Goal: Information Seeking & Learning: Find contact information

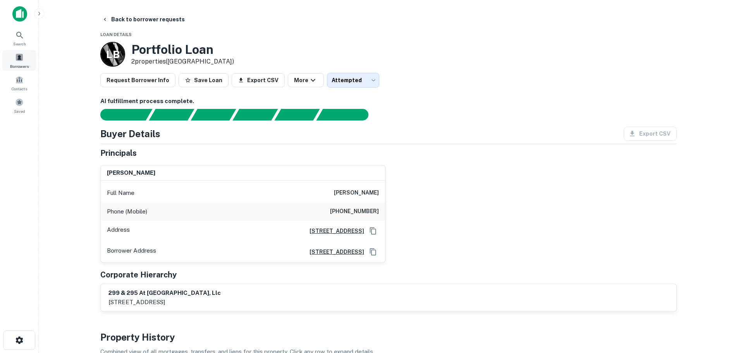
click at [9, 57] on div "Borrowers" at bounding box center [19, 60] width 34 height 21
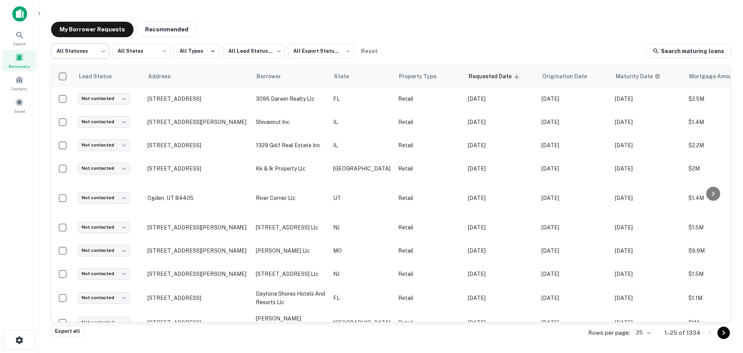
click at [86, 51] on body "Search Borrowers Contacts Saved My Borrower Requests Recommended All Statuses *…" at bounding box center [371, 176] width 743 height 353
click at [93, 103] on li "Fulfilled" at bounding box center [80, 99] width 58 height 14
type input "*********"
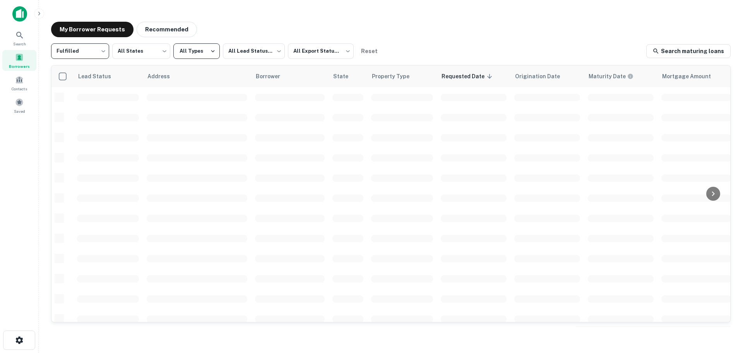
click at [216, 53] on button "All Types" at bounding box center [196, 50] width 46 height 15
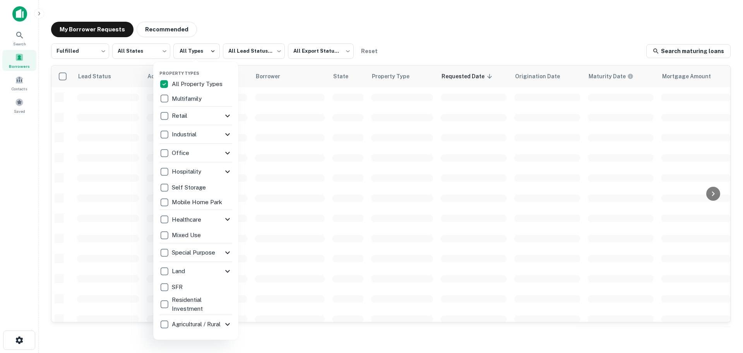
click at [243, 53] on div at bounding box center [371, 176] width 743 height 353
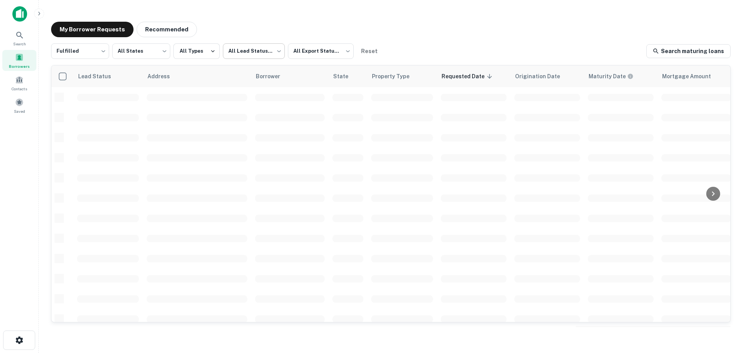
click at [249, 53] on body "Search Borrowers Contacts Saved My Borrower Requests Recommended Fulfilled ****…" at bounding box center [371, 176] width 743 height 353
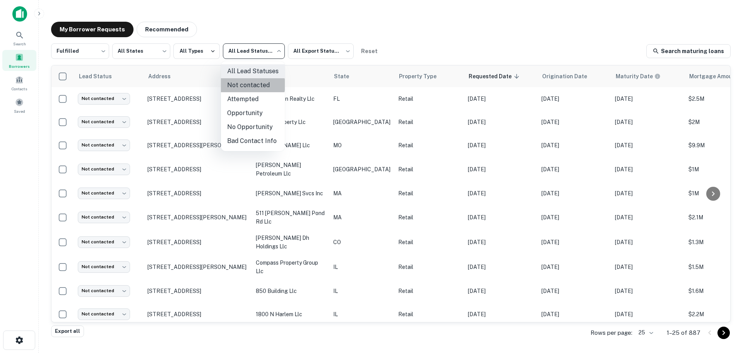
click at [249, 84] on li "Not contacted" at bounding box center [253, 85] width 64 height 14
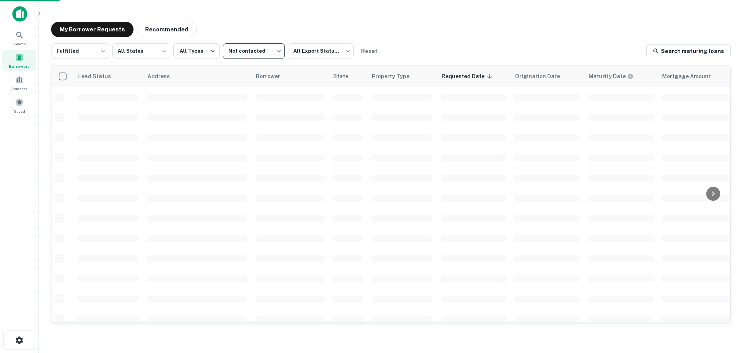
type input "****"
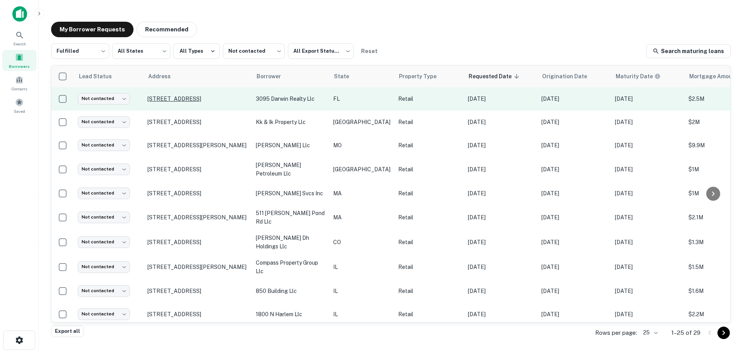
click at [177, 98] on p "[STREET_ADDRESS]" at bounding box center [198, 98] width 101 height 7
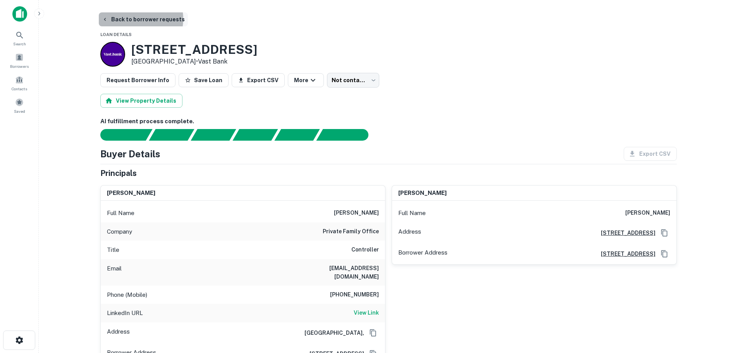
click at [135, 19] on button "Back to borrower requests" at bounding box center [143, 19] width 89 height 14
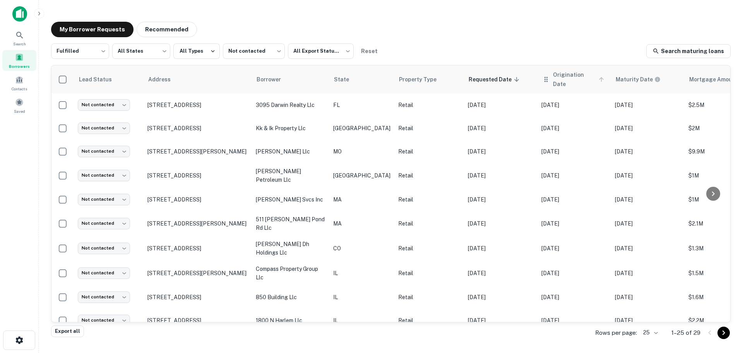
click at [577, 77] on span "Origination Date" at bounding box center [579, 79] width 53 height 19
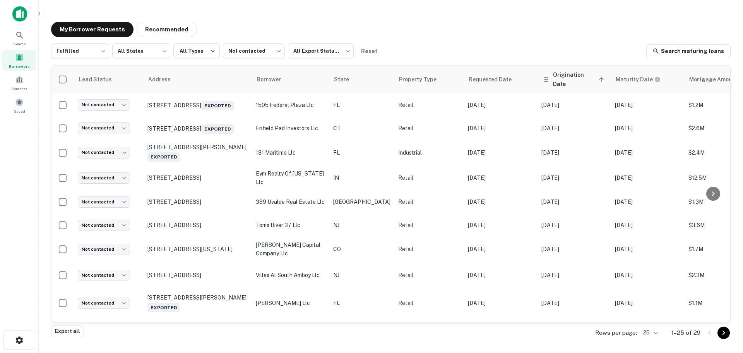
click at [574, 80] on span "Origination Date sorted ascending" at bounding box center [579, 79] width 53 height 19
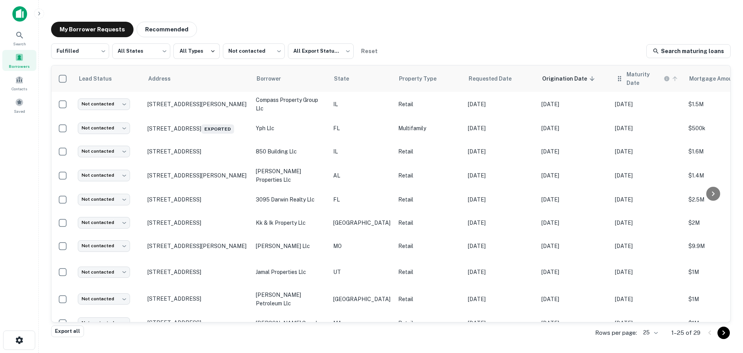
click at [672, 77] on icon at bounding box center [675, 78] width 7 height 7
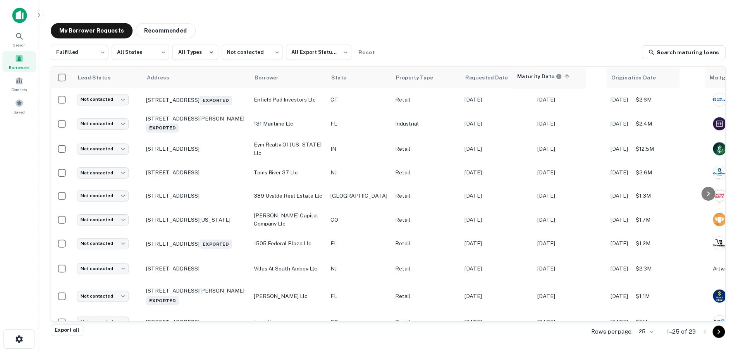
scroll to position [0, 1]
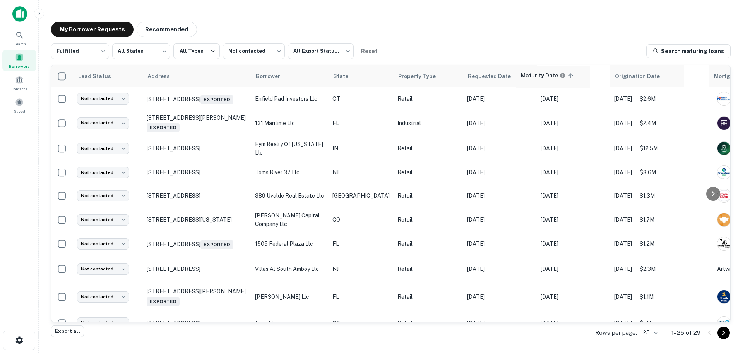
drag, startPoint x: 624, startPoint y: 78, endPoint x: 545, endPoint y: 77, distance: 79.0
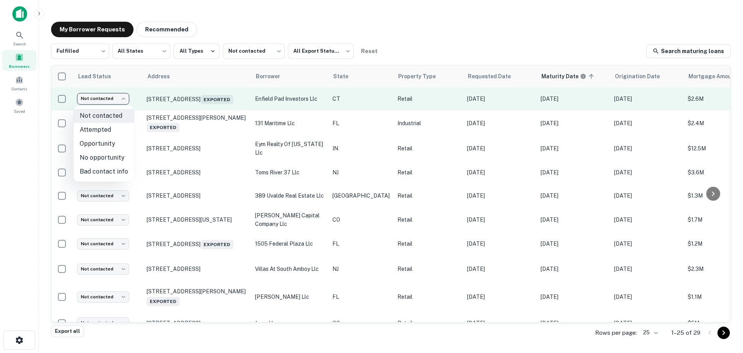
click at [104, 98] on body "Search Borrowers Contacts Saved My Borrower Requests Recommended Fulfilled ****…" at bounding box center [371, 176] width 743 height 353
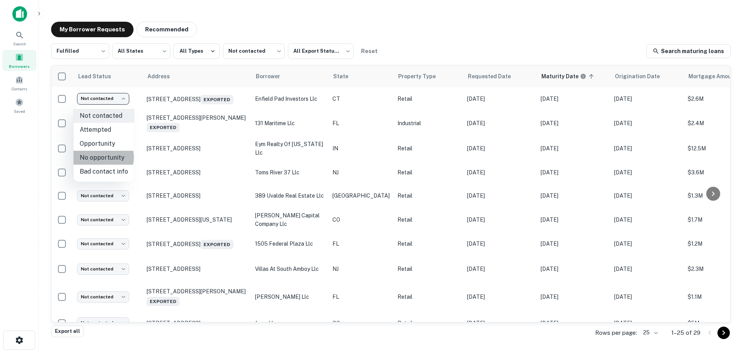
click at [96, 157] on li "No opportunity" at bounding box center [104, 158] width 61 height 14
type input "**********"
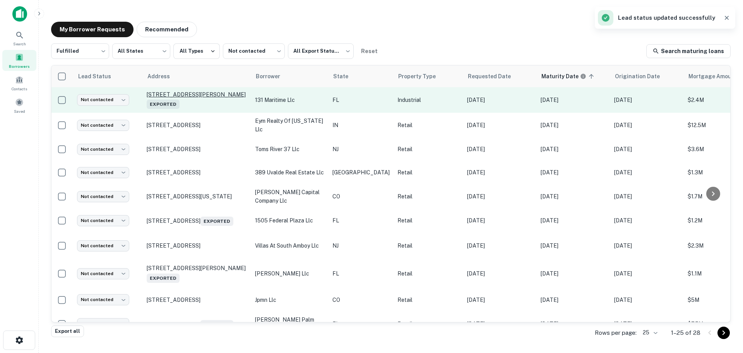
click at [225, 92] on p "[STREET_ADDRESS][PERSON_NAME] Exported" at bounding box center [197, 100] width 101 height 18
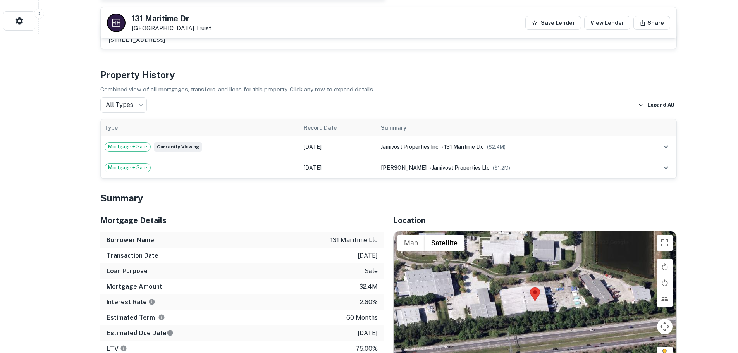
scroll to position [387, 0]
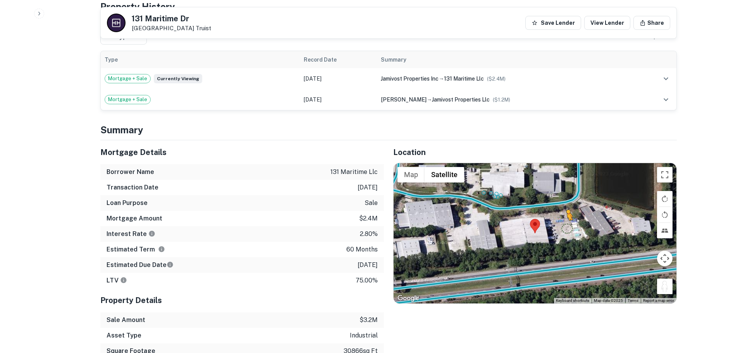
drag, startPoint x: 668, startPoint y: 289, endPoint x: 566, endPoint y: 226, distance: 119.3
click at [566, 226] on div "To activate drag with keyboard, press Alt + Enter. Once in keyboard drag state,…" at bounding box center [534, 233] width 283 height 140
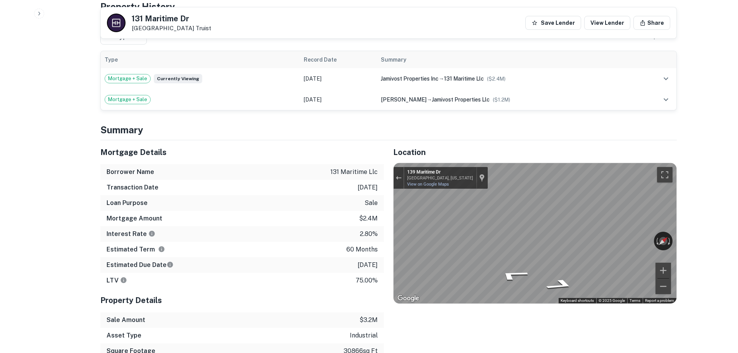
click at [170, 17] on h5 "131 Maritime Dr" at bounding box center [171, 19] width 79 height 8
copy h5 "131 Maritime Dr"
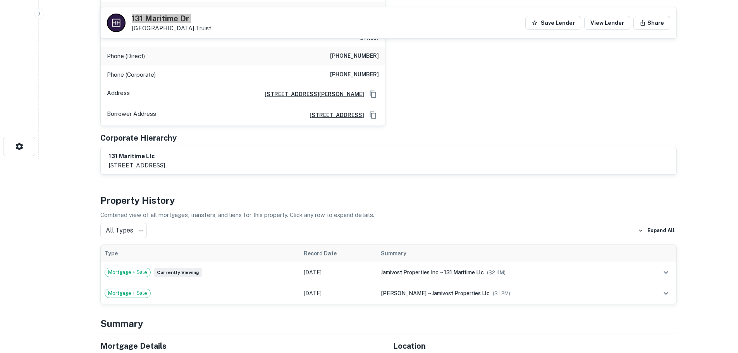
scroll to position [77, 0]
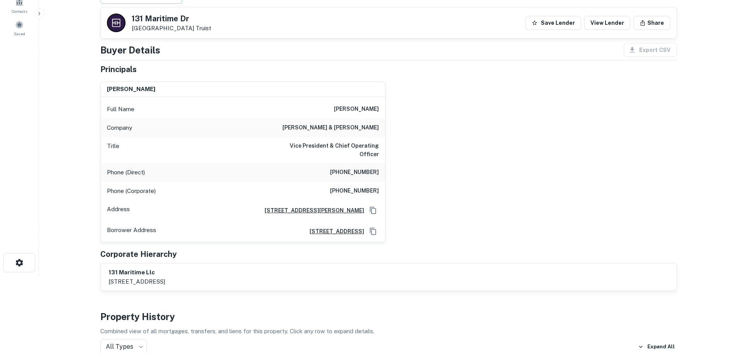
click at [370, 175] on h6 "[PHONE_NUMBER]" at bounding box center [354, 172] width 49 height 9
copy h6 "[PHONE_NUMBER]"
click at [360, 193] on h6 "[PHONE_NUMBER]" at bounding box center [354, 190] width 49 height 9
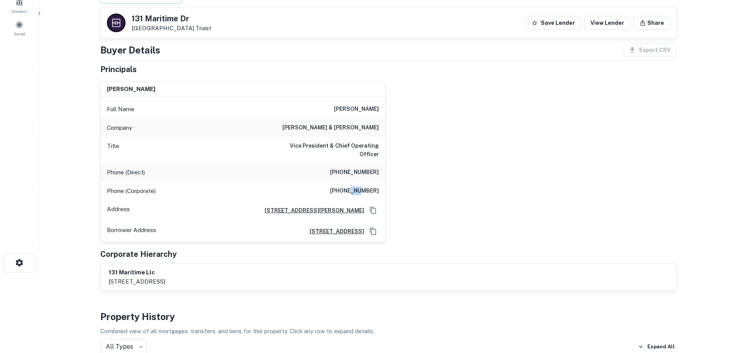
click at [360, 193] on h6 "[PHONE_NUMBER]" at bounding box center [354, 190] width 49 height 9
copy h6 "[PHONE_NUMBER]"
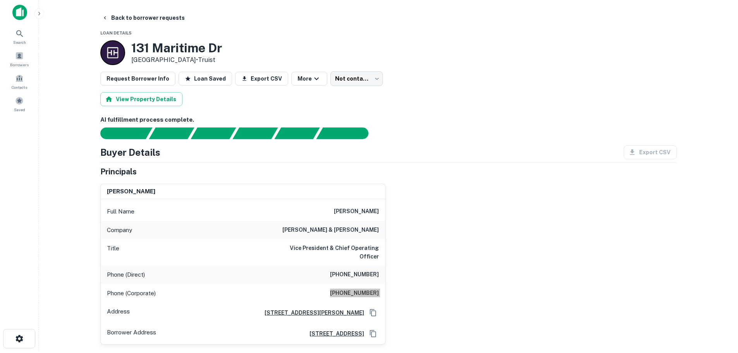
scroll to position [0, 0]
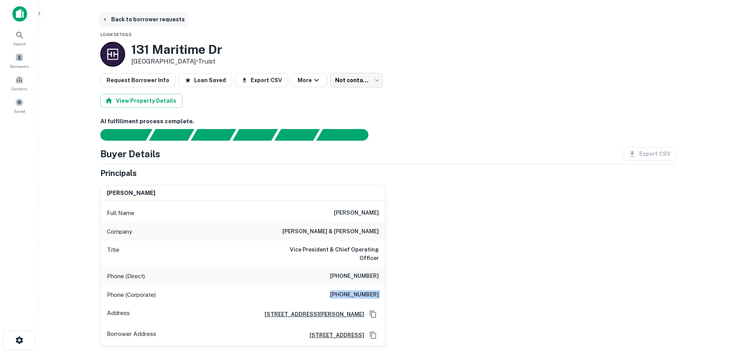
click at [154, 19] on button "Back to borrower requests" at bounding box center [143, 19] width 89 height 14
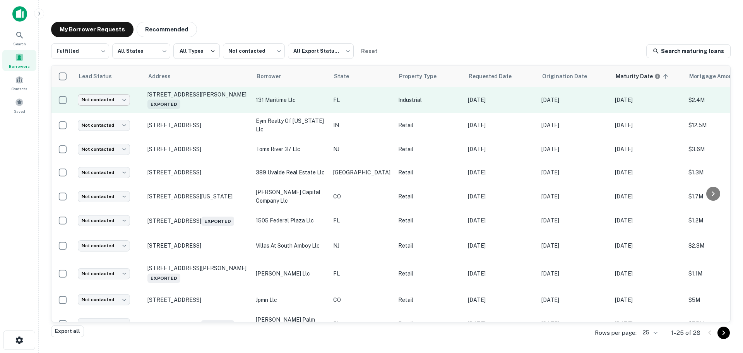
click at [107, 102] on body "Search Borrowers Contacts Saved My Borrower Requests Recommended Fulfilled ****…" at bounding box center [371, 176] width 743 height 353
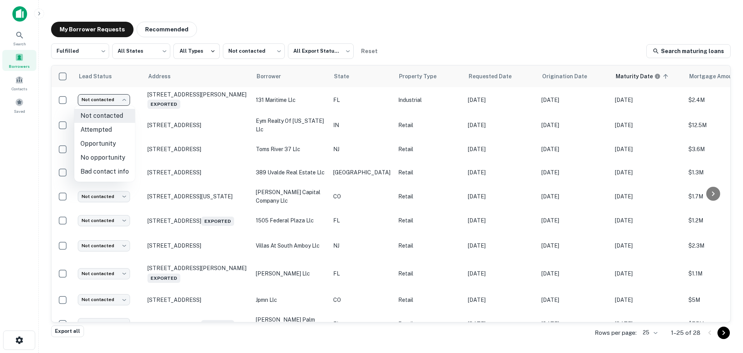
click at [106, 126] on li "Attempted" at bounding box center [104, 130] width 61 height 14
type input "*********"
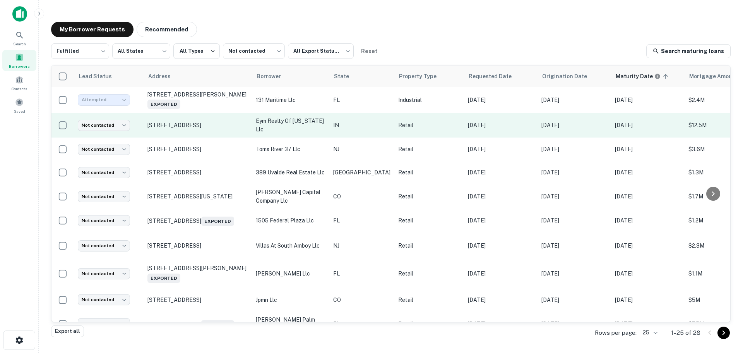
click at [197, 120] on td "[STREET_ADDRESS]" at bounding box center [198, 125] width 108 height 25
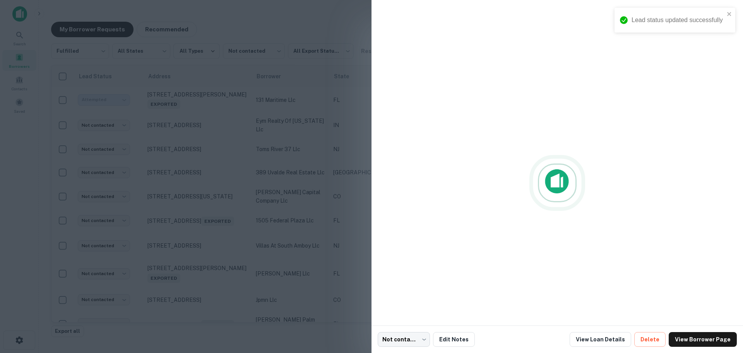
drag, startPoint x: 0, startPoint y: 136, endPoint x: 0, endPoint y: 141, distance: 5.0
click at [0, 137] on div at bounding box center [371, 176] width 743 height 353
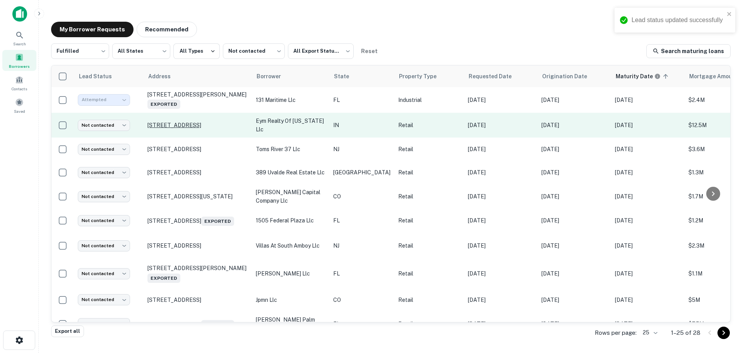
click at [214, 124] on p "[STREET_ADDRESS]" at bounding box center [198, 125] width 101 height 7
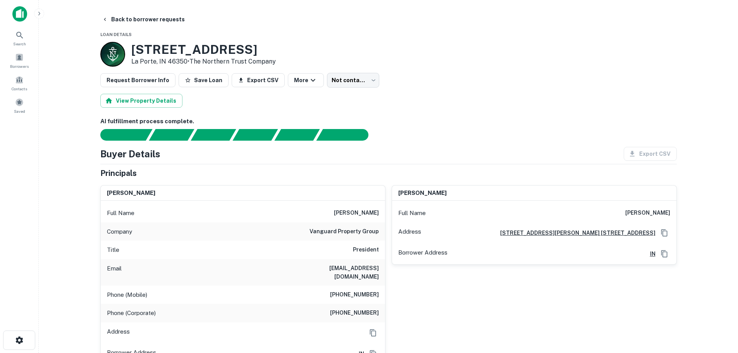
click at [345, 310] on div "Phone (Corporate) [PHONE_NUMBER]" at bounding box center [243, 313] width 284 height 19
click at [343, 308] on h6 "[PHONE_NUMBER]" at bounding box center [354, 312] width 49 height 9
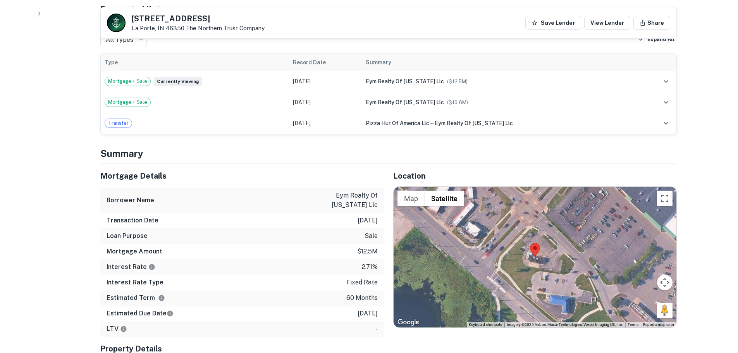
scroll to position [426, 0]
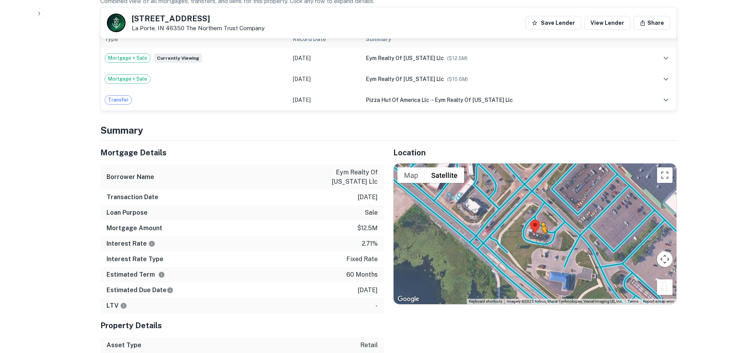
drag, startPoint x: 664, startPoint y: 284, endPoint x: 539, endPoint y: 229, distance: 136.8
click at [539, 229] on div "To activate drag with keyboard, press Alt + Enter. Once in keyboard drag state,…" at bounding box center [534, 233] width 283 height 140
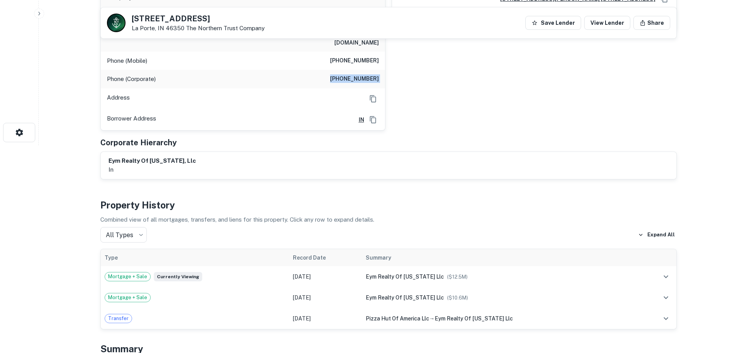
scroll to position [194, 0]
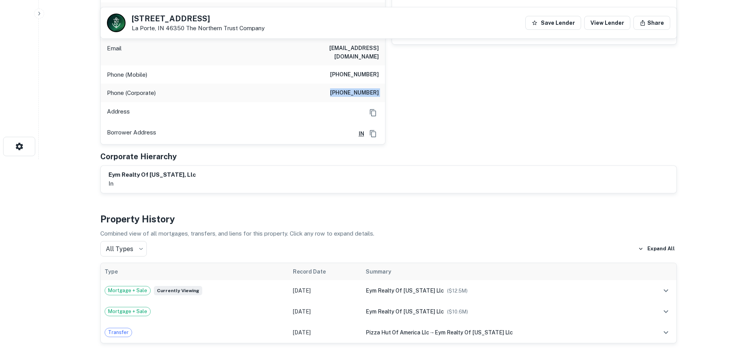
click at [373, 89] on h6 "[PHONE_NUMBER]" at bounding box center [354, 92] width 49 height 9
copy h6 "[PHONE_NUMBER]"
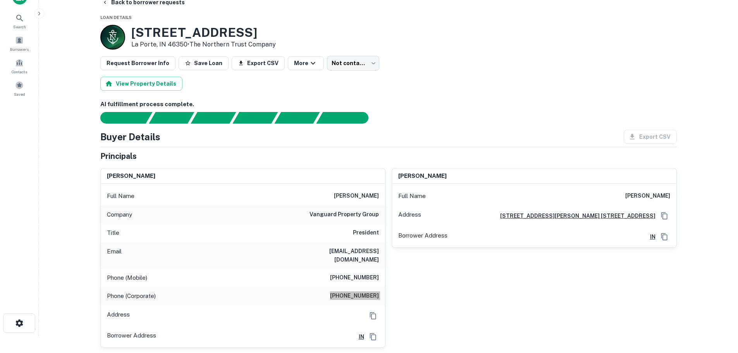
scroll to position [0, 0]
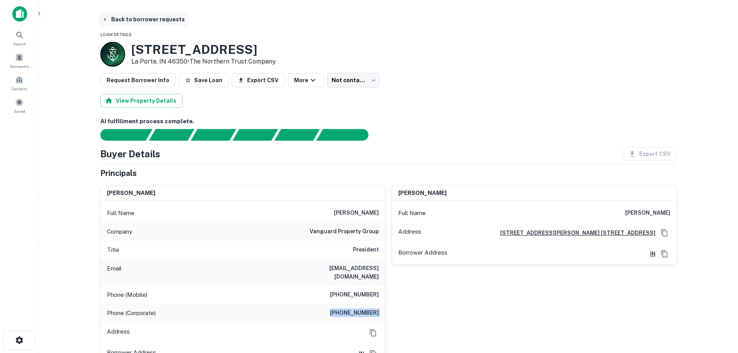
click at [128, 20] on button "Back to borrower requests" at bounding box center [143, 19] width 89 height 14
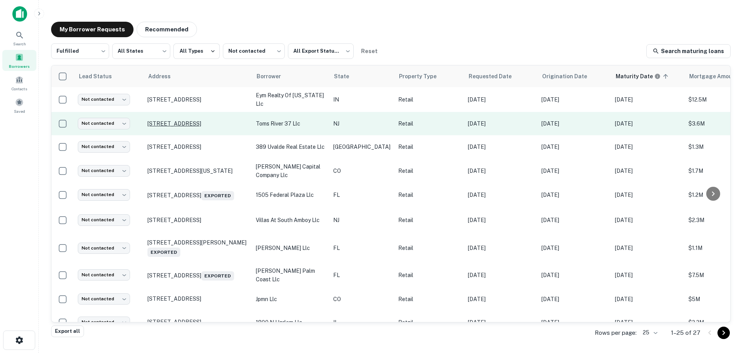
click at [178, 121] on p "[STREET_ADDRESS]" at bounding box center [198, 123] width 101 height 7
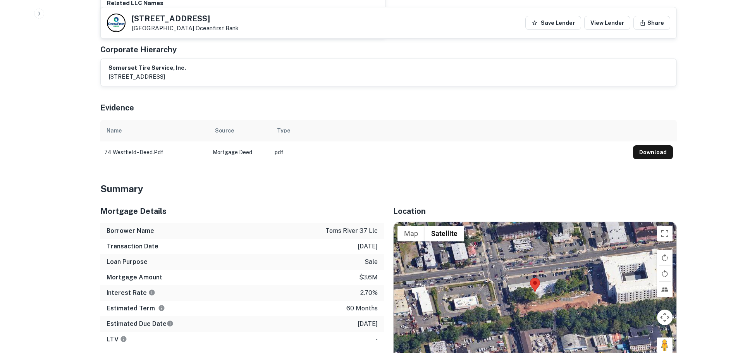
scroll to position [503, 0]
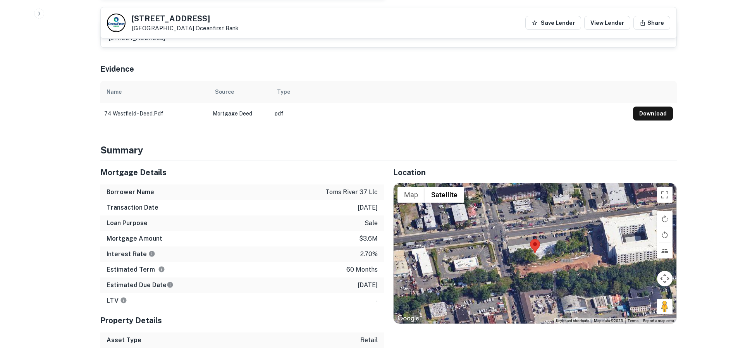
click at [146, 26] on p "[GEOGRAPHIC_DATA] Oceanfirst Bank" at bounding box center [185, 28] width 107 height 7
click at [152, 21] on h5 "[STREET_ADDRESS]" at bounding box center [185, 19] width 107 height 8
copy h5 "[STREET_ADDRESS]"
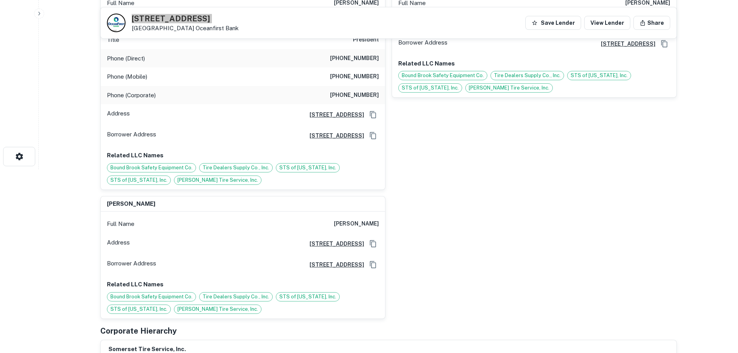
scroll to position [116, 0]
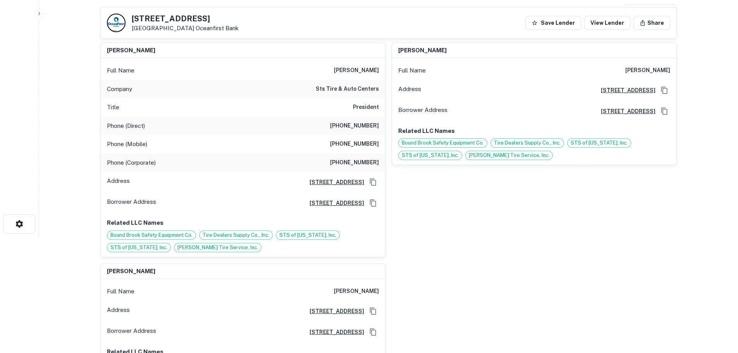
click at [360, 93] on h6 "sts tire & auto centers" at bounding box center [347, 88] width 63 height 9
copy h6 "sts tire & auto centers"
click at [336, 70] on h6 "[PERSON_NAME]" at bounding box center [356, 70] width 45 height 9
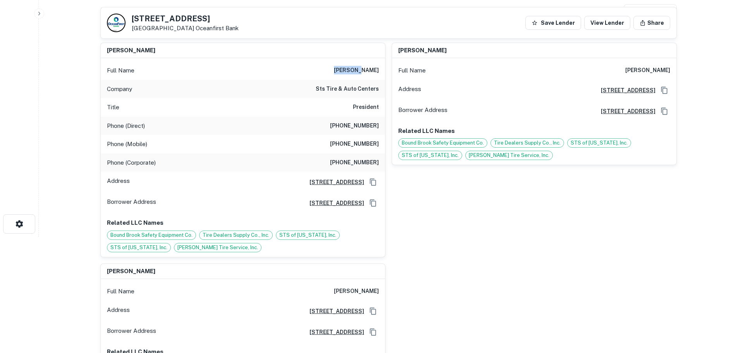
click at [336, 70] on h6 "[PERSON_NAME]" at bounding box center [356, 70] width 45 height 9
copy h6 "[PERSON_NAME]"
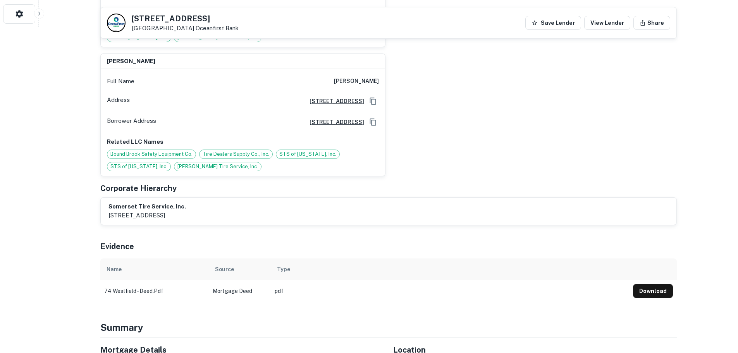
scroll to position [387, 0]
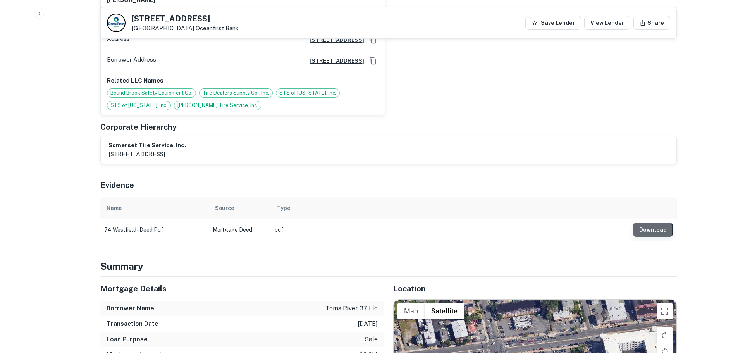
click at [647, 230] on button "Download" at bounding box center [653, 230] width 40 height 14
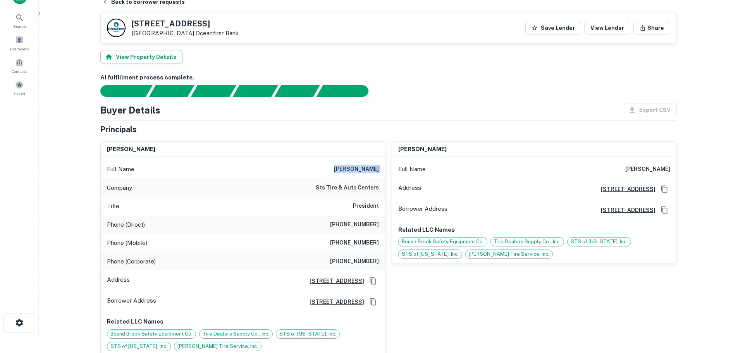
scroll to position [0, 0]
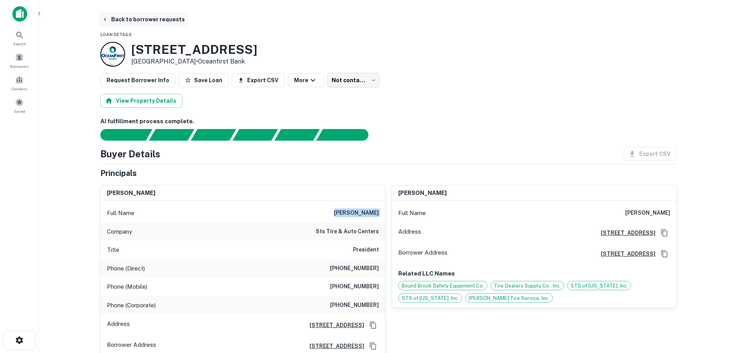
click at [155, 17] on button "Back to borrower requests" at bounding box center [143, 19] width 89 height 14
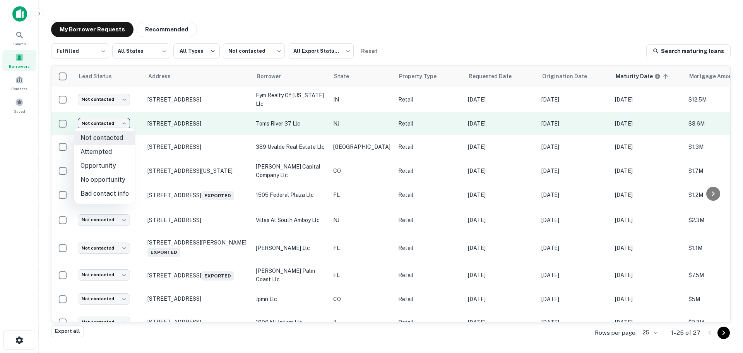
click at [109, 123] on body "Search Borrowers Contacts Saved My Borrower Requests Recommended Fulfilled ****…" at bounding box center [371, 176] width 743 height 353
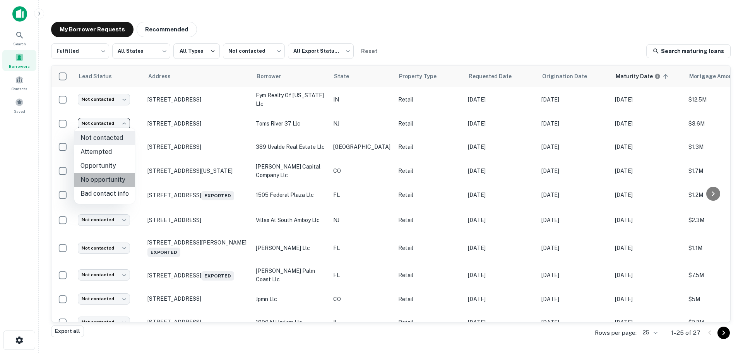
click at [115, 178] on li "No opportunity" at bounding box center [104, 180] width 61 height 14
type input "**********"
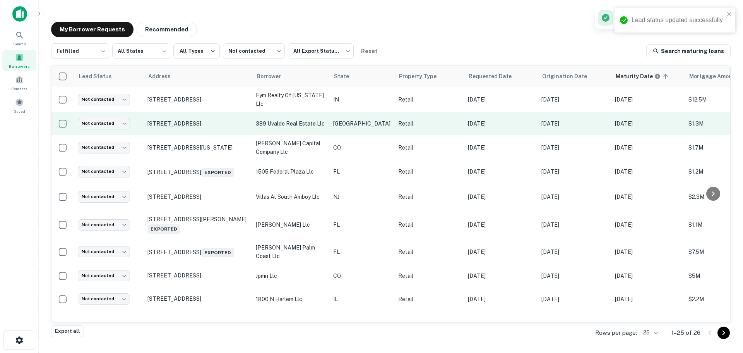
click at [190, 120] on p "[STREET_ADDRESS]" at bounding box center [198, 123] width 101 height 7
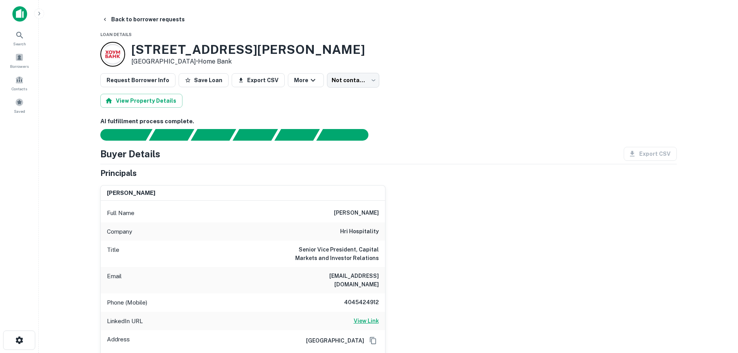
click at [371, 316] on h6 "View Link" at bounding box center [366, 320] width 25 height 9
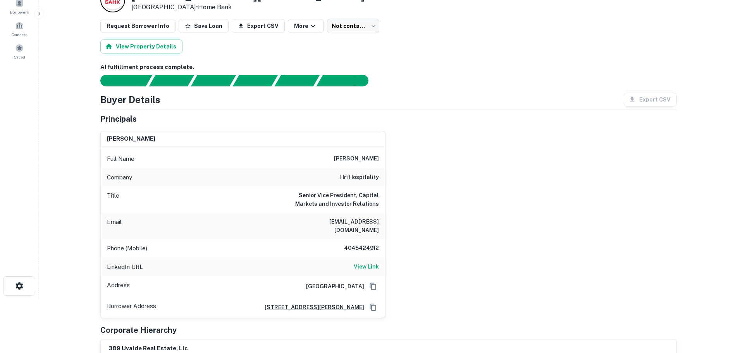
scroll to position [77, 0]
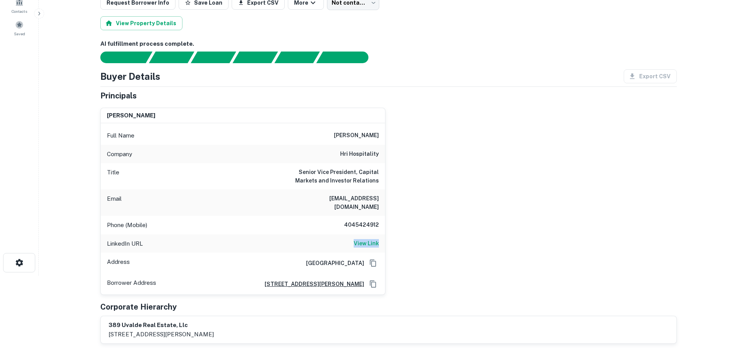
drag, startPoint x: 402, startPoint y: 235, endPoint x: 313, endPoint y: 240, distance: 89.2
click at [313, 240] on div "[PERSON_NAME] Full Name [PERSON_NAME] Company hri hospitality Title Senior Vice…" at bounding box center [385, 198] width 582 height 194
click at [313, 216] on div "Phone (Mobile) [PHONE_NUMBER]" at bounding box center [243, 225] width 284 height 19
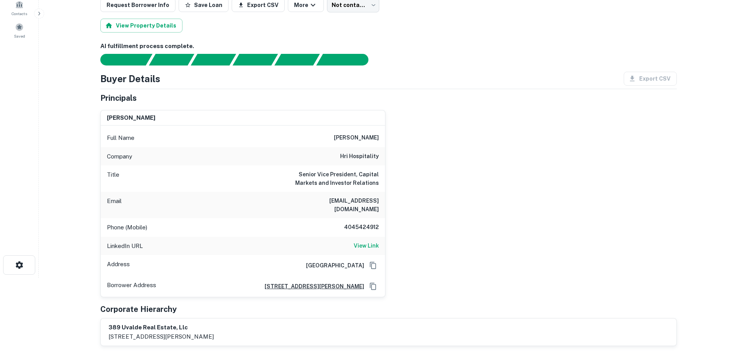
scroll to position [0, 0]
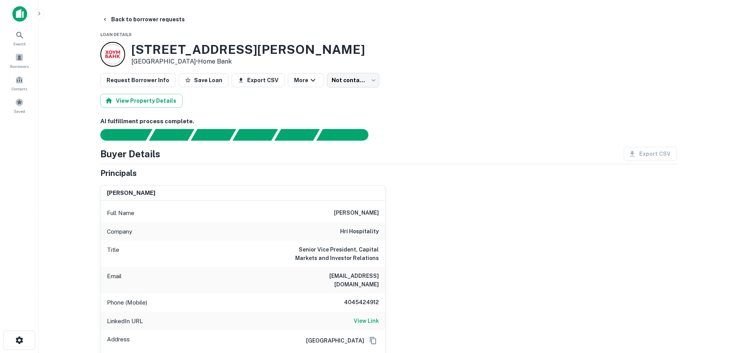
click at [196, 51] on h3 "[STREET_ADDRESS][PERSON_NAME]" at bounding box center [247, 49] width 233 height 15
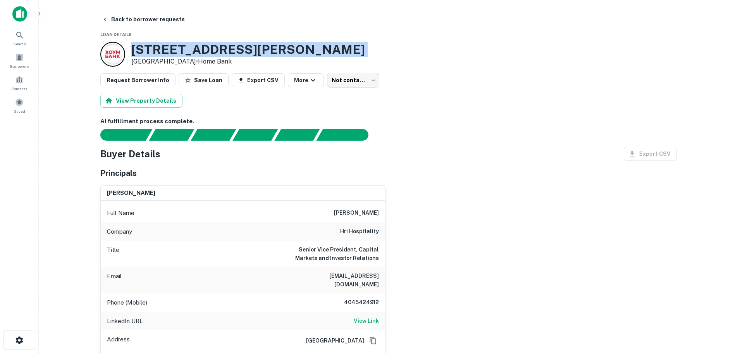
click at [196, 51] on h3 "[STREET_ADDRESS][PERSON_NAME]" at bounding box center [247, 49] width 233 height 15
copy h3 "[STREET_ADDRESS][PERSON_NAME]"
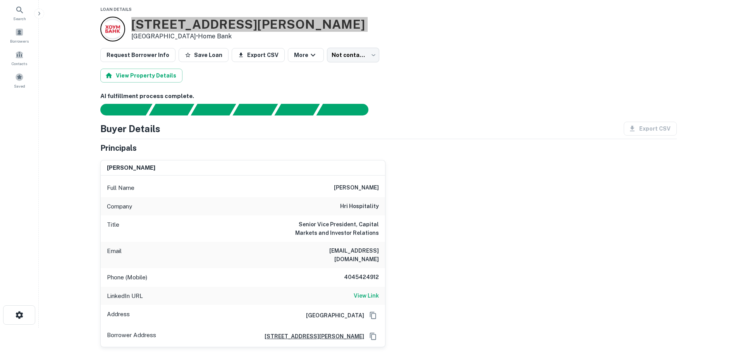
scroll to position [39, 0]
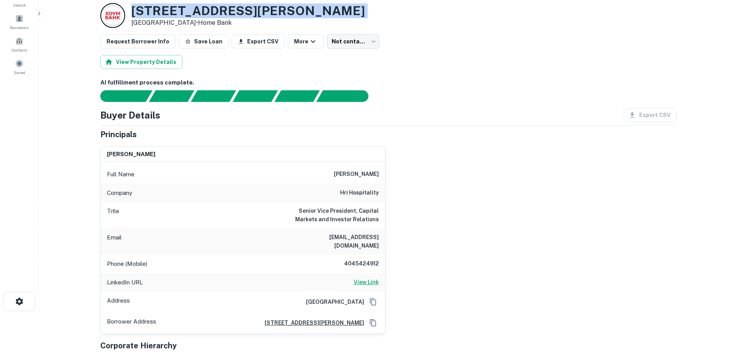
click at [365, 278] on h6 "View Link" at bounding box center [366, 282] width 25 height 9
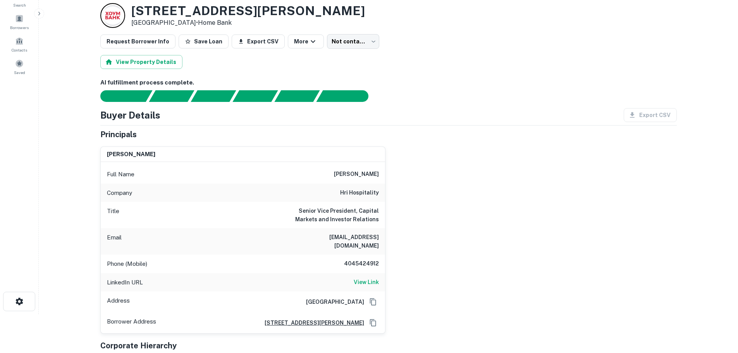
click at [360, 259] on h6 "4045424912" at bounding box center [355, 263] width 46 height 9
click at [359, 259] on h6 "4045424912" at bounding box center [355, 263] width 46 height 9
copy h6 "4045424912"
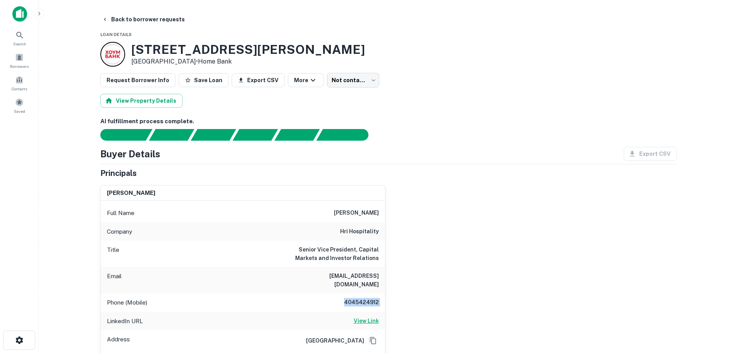
click at [377, 316] on h6 "View Link" at bounding box center [366, 320] width 25 height 9
click at [155, 21] on button "Back to borrower requests" at bounding box center [143, 19] width 89 height 14
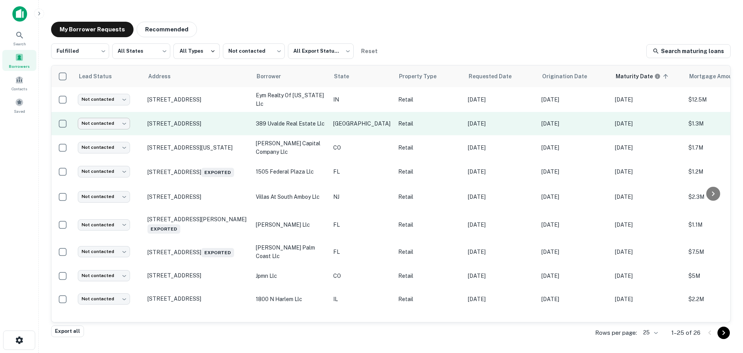
click at [126, 122] on body "Search Borrowers Contacts Saved My Borrower Requests Recommended Fulfilled ****…" at bounding box center [371, 176] width 743 height 353
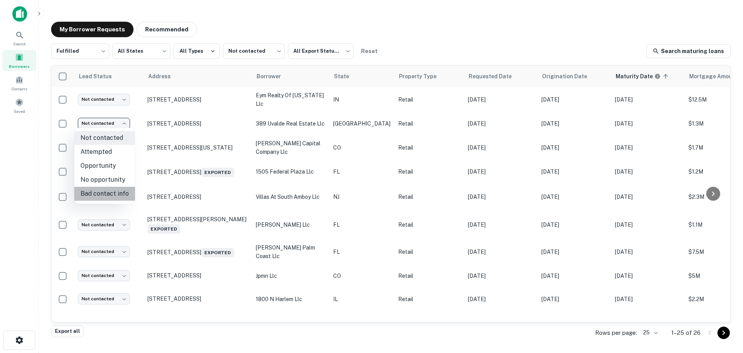
click at [113, 190] on li "Bad contact info" at bounding box center [104, 194] width 61 height 14
type input "**********"
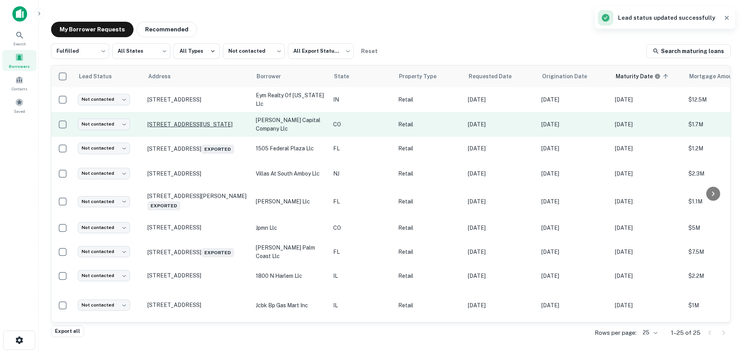
click at [201, 125] on p "[STREET_ADDRESS][US_STATE]" at bounding box center [198, 124] width 101 height 7
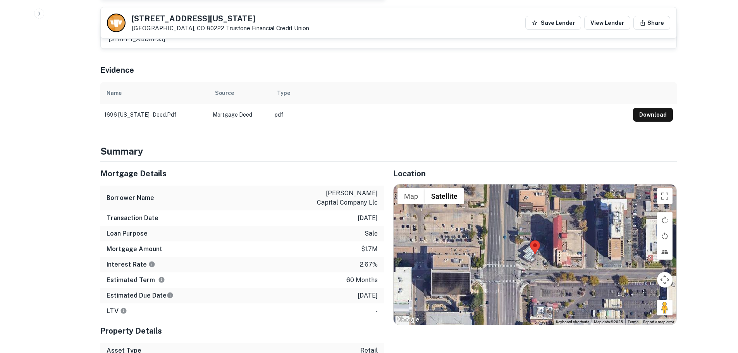
scroll to position [426, 0]
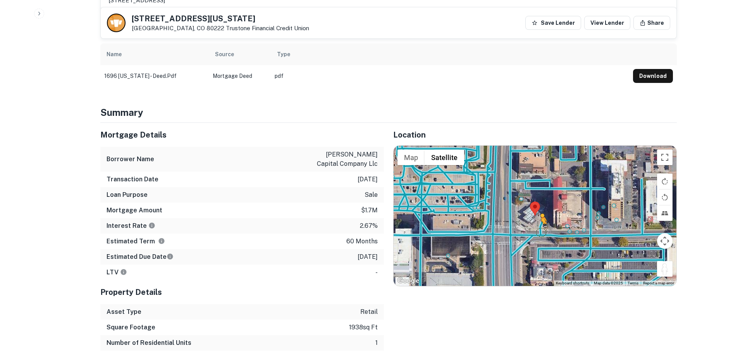
drag, startPoint x: 657, startPoint y: 266, endPoint x: 537, endPoint y: 230, distance: 126.1
click at [537, 230] on div "To activate drag with keyboard, press Alt + Enter. Once in keyboard drag state,…" at bounding box center [534, 216] width 283 height 140
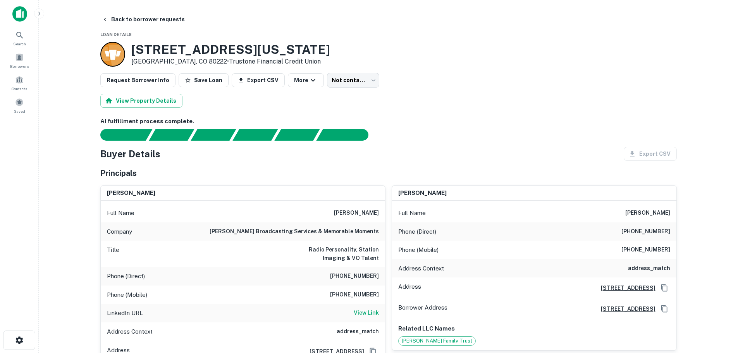
scroll to position [39, 0]
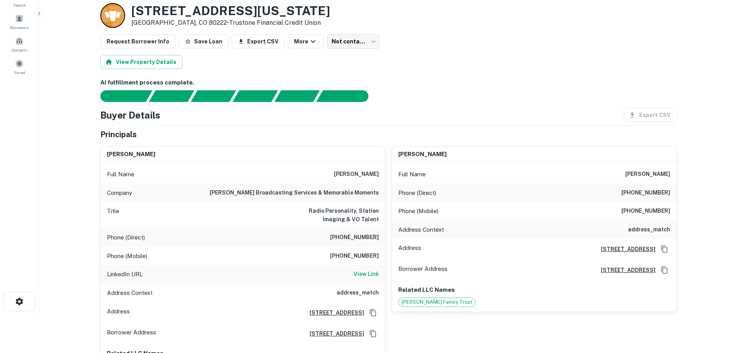
click at [367, 238] on h6 "[PHONE_NUMBER]" at bounding box center [354, 237] width 49 height 9
copy h6 "[PHONE_NUMBER]"
click at [366, 261] on div "Phone (Mobile) [PHONE_NUMBER]" at bounding box center [243, 256] width 284 height 19
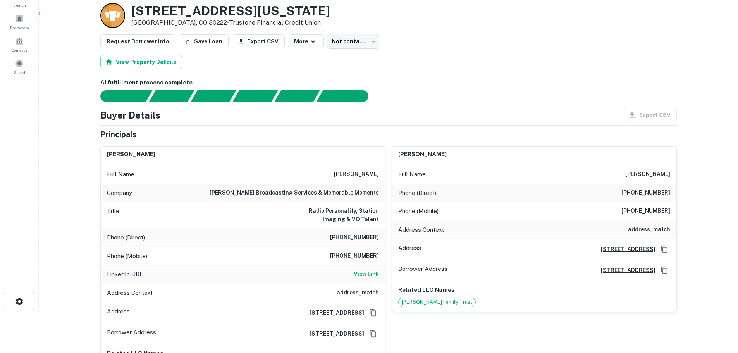
click at [366, 257] on h6 "[PHONE_NUMBER]" at bounding box center [354, 255] width 49 height 9
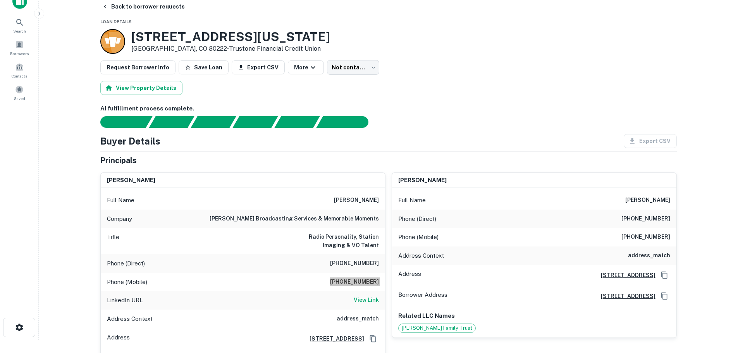
scroll to position [0, 0]
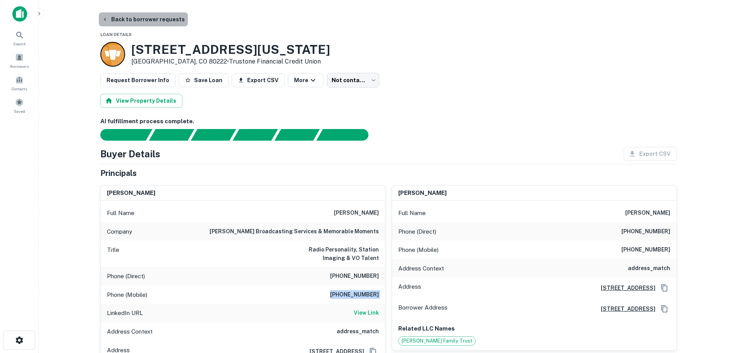
click at [163, 17] on button "Back to borrower requests" at bounding box center [143, 19] width 89 height 14
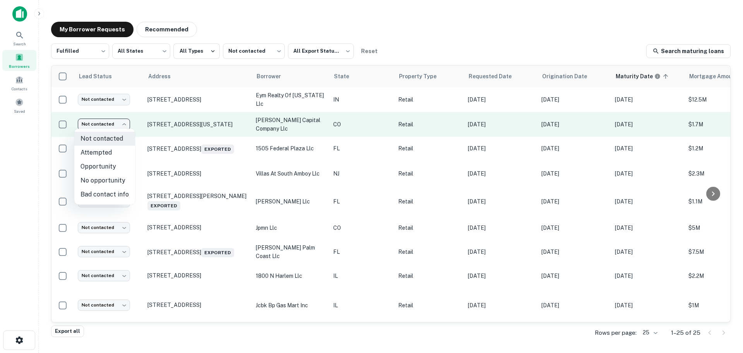
click at [96, 122] on body "Search Borrowers Contacts Saved My Borrower Requests Recommended Fulfilled ****…" at bounding box center [371, 176] width 743 height 353
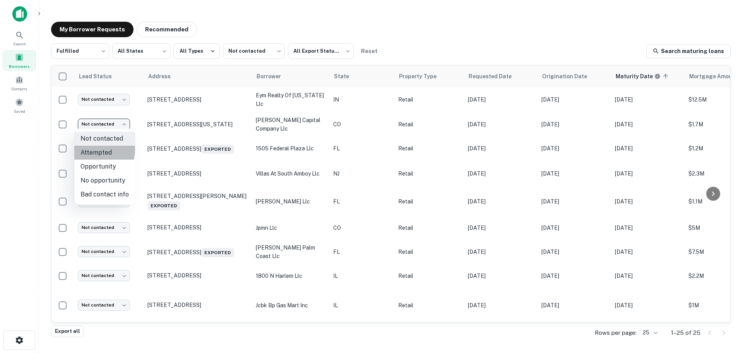
click at [93, 149] on li "Attempted" at bounding box center [104, 153] width 61 height 14
type input "*********"
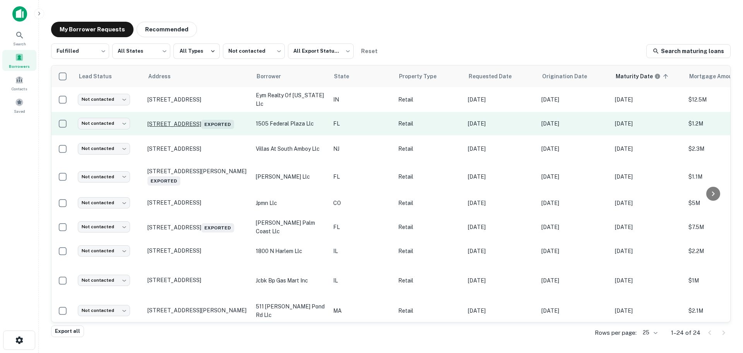
click at [189, 118] on p "[STREET_ADDRESS] Exported" at bounding box center [198, 123] width 101 height 11
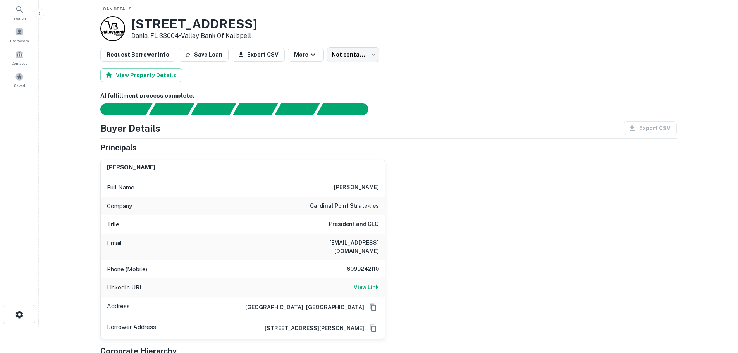
scroll to position [39, 0]
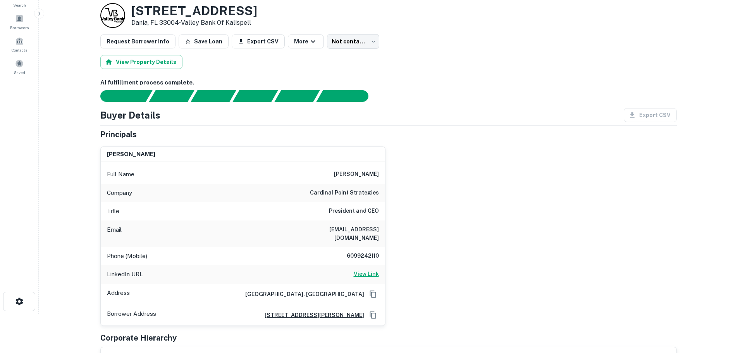
click at [371, 269] on h6 "View Link" at bounding box center [366, 273] width 25 height 9
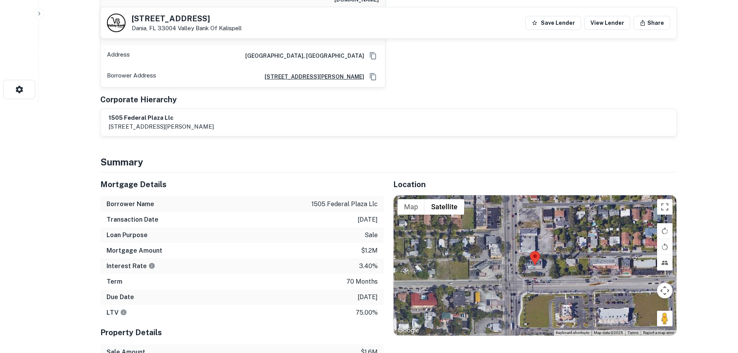
scroll to position [271, 0]
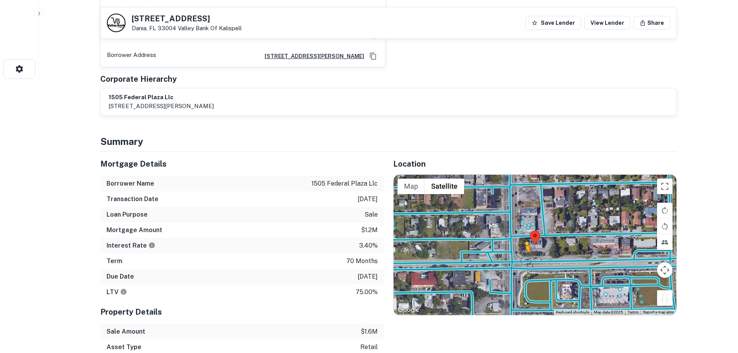
drag, startPoint x: 665, startPoint y: 297, endPoint x: 523, endPoint y: 251, distance: 148.8
click at [523, 251] on div "To activate drag with keyboard, press Alt + Enter. Once in keyboard drag state,…" at bounding box center [534, 245] width 283 height 140
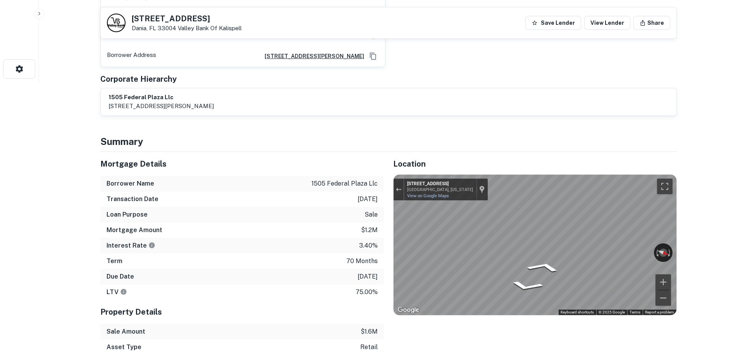
click at [203, 18] on h5 "[STREET_ADDRESS]" at bounding box center [187, 19] width 110 height 8
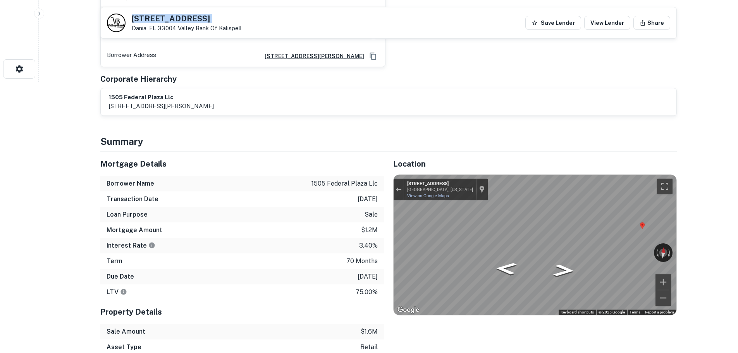
click at [203, 18] on h5 "[STREET_ADDRESS]" at bounding box center [187, 19] width 110 height 8
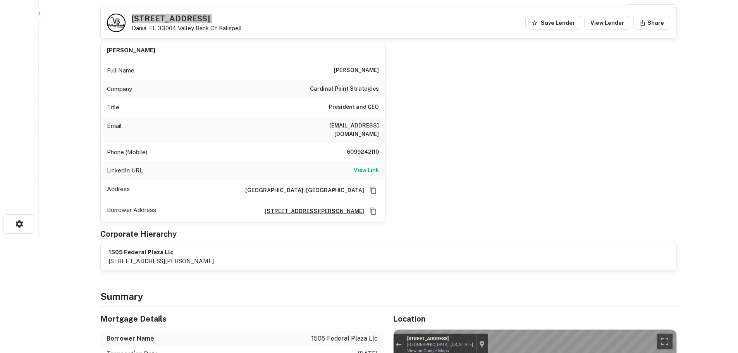
scroll to position [0, 0]
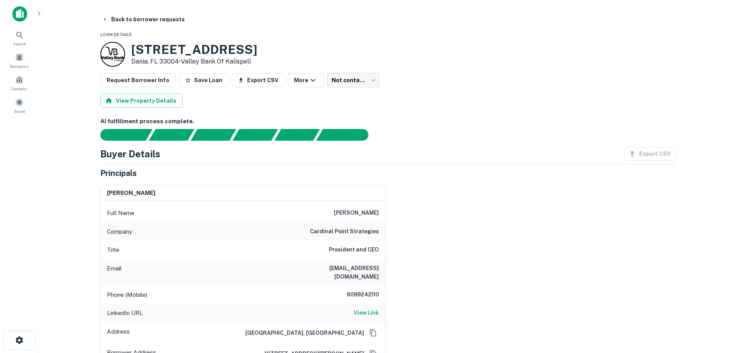
click at [364, 292] on div "Phone (Mobile) [PHONE_NUMBER]" at bounding box center [243, 294] width 284 height 19
click at [161, 19] on button "Back to borrower requests" at bounding box center [143, 19] width 89 height 14
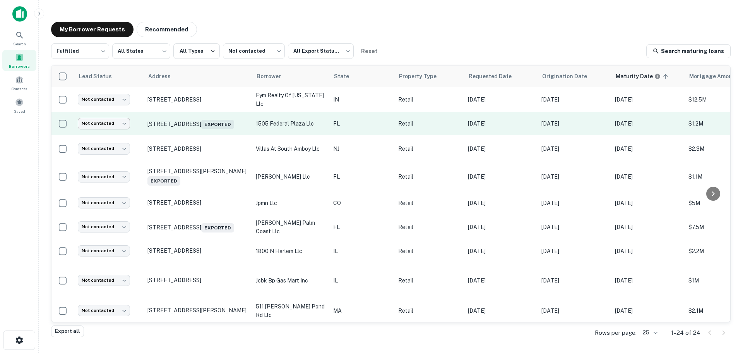
click at [113, 126] on body "Search Borrowers Contacts Saved My Borrower Requests Recommended Fulfilled ****…" at bounding box center [371, 176] width 743 height 353
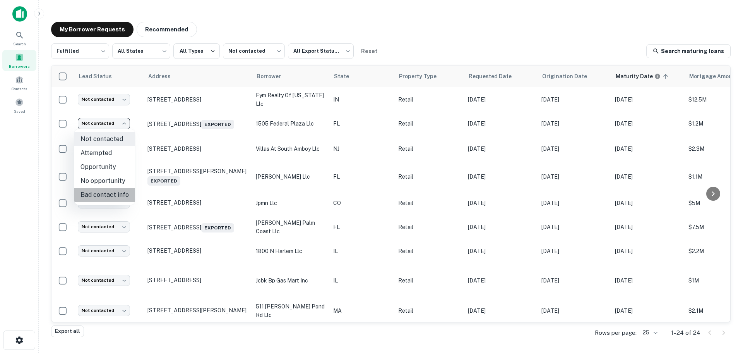
click at [116, 195] on li "Bad contact info" at bounding box center [104, 195] width 61 height 14
type input "**********"
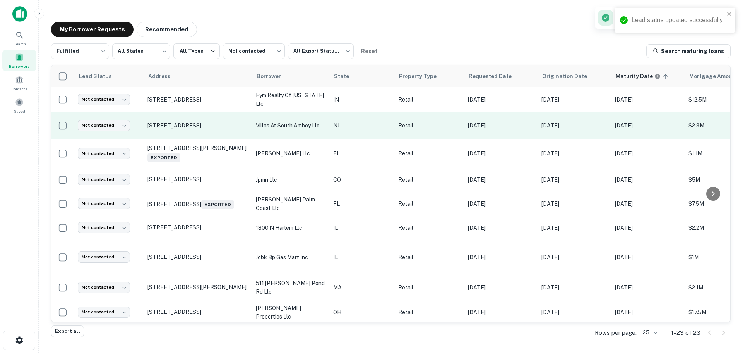
click at [201, 122] on p "[STREET_ADDRESS]" at bounding box center [198, 125] width 101 height 7
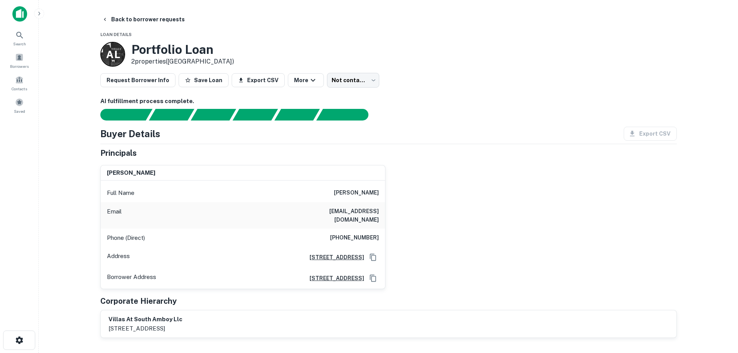
click at [350, 233] on h6 "[PHONE_NUMBER]" at bounding box center [354, 237] width 49 height 9
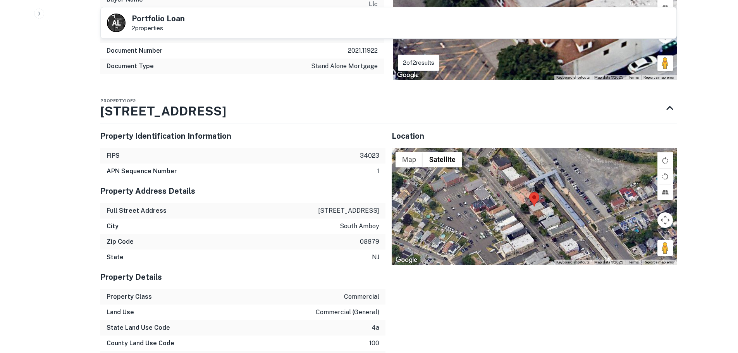
scroll to position [581, 0]
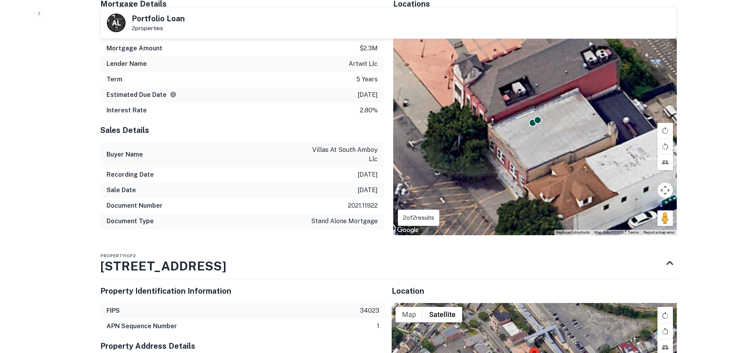
drag, startPoint x: 220, startPoint y: 279, endPoint x: 40, endPoint y: 177, distance: 206.7
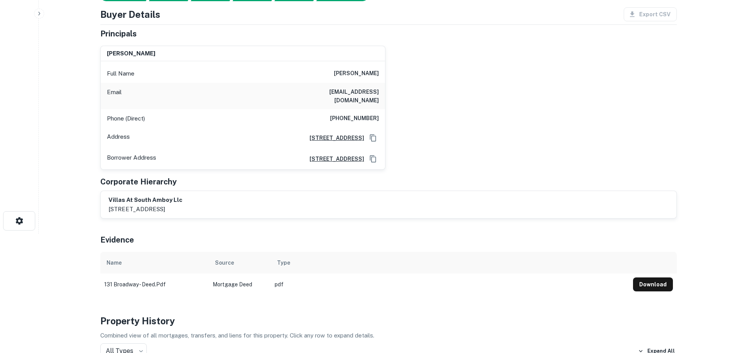
scroll to position [0, 0]
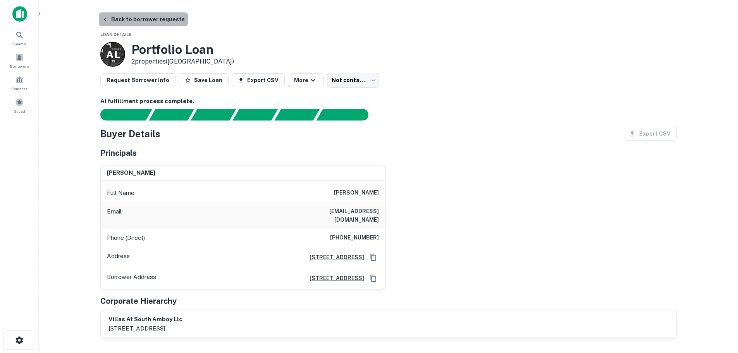
click at [146, 20] on button "Back to borrower requests" at bounding box center [143, 19] width 89 height 14
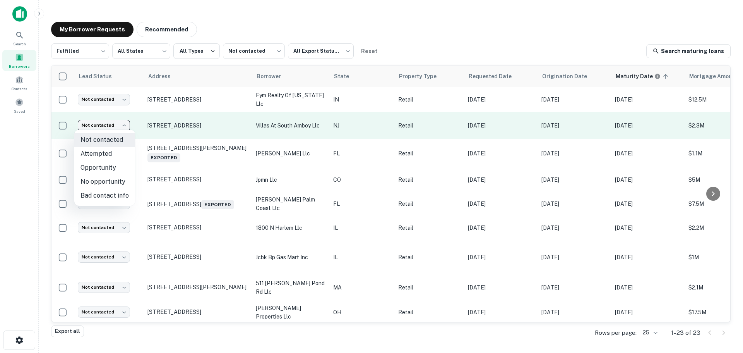
click at [98, 128] on body "Search Borrowers Contacts Saved My Borrower Requests Recommended Fulfilled ****…" at bounding box center [371, 176] width 743 height 353
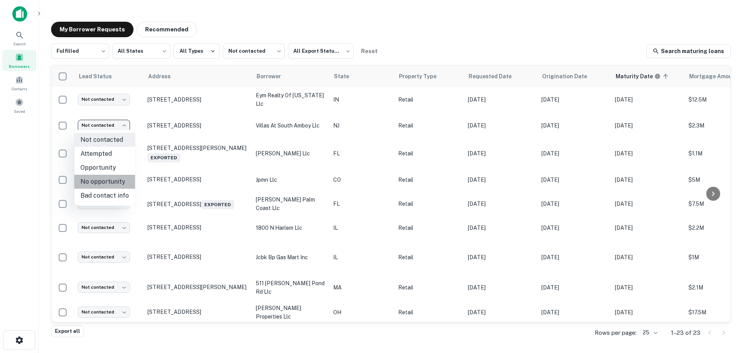
click at [108, 185] on li "No opportunity" at bounding box center [104, 182] width 61 height 14
type input "**********"
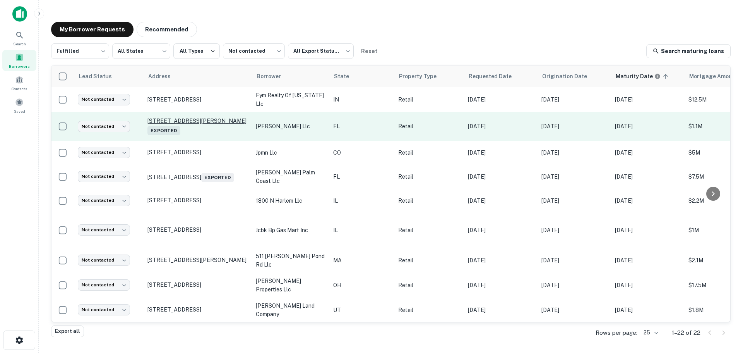
click at [167, 119] on p "[STREET_ADDRESS][PERSON_NAME] Exported" at bounding box center [198, 126] width 101 height 18
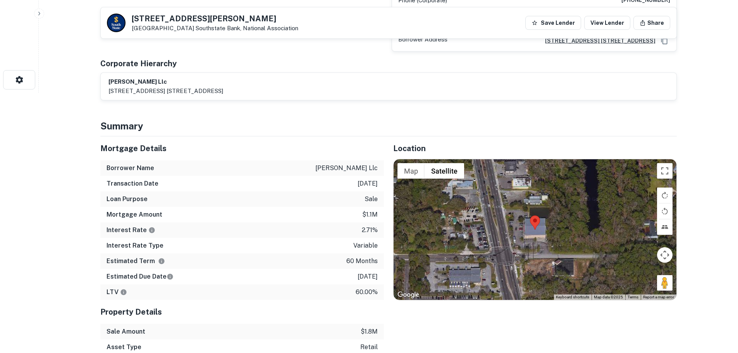
scroll to position [310, 0]
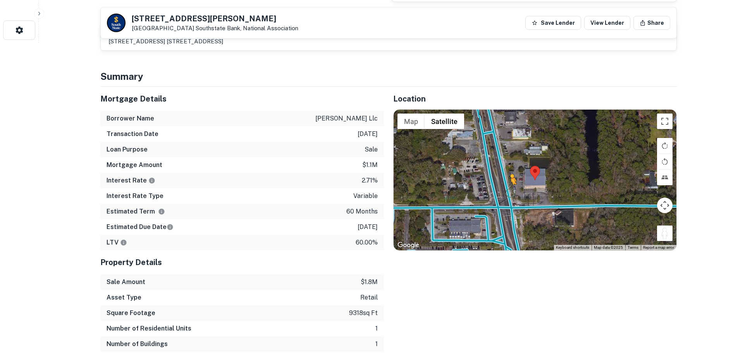
drag, startPoint x: 662, startPoint y: 238, endPoint x: 506, endPoint y: 186, distance: 164.1
click at [506, 187] on div "To activate drag with keyboard, press Alt + Enter. Once in keyboard drag state,…" at bounding box center [534, 180] width 283 height 140
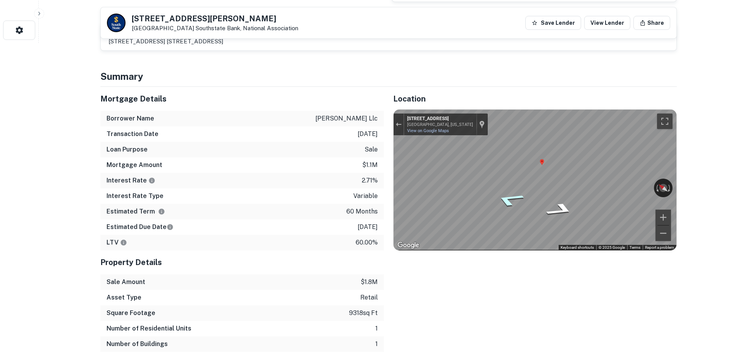
click at [508, 197] on icon "Go North, State Rd 21" at bounding box center [508, 199] width 53 height 21
click at [516, 198] on icon "Go North, State Rd 21" at bounding box center [508, 199] width 53 height 21
click at [166, 21] on h5 "[STREET_ADDRESS][PERSON_NAME]" at bounding box center [215, 19] width 166 height 8
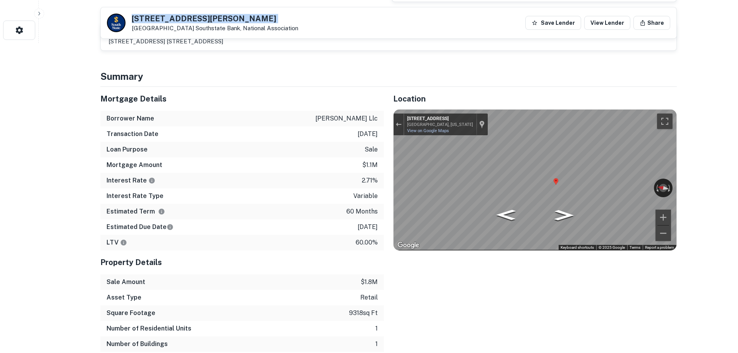
click at [166, 21] on h5 "[STREET_ADDRESS][PERSON_NAME]" at bounding box center [215, 19] width 166 height 8
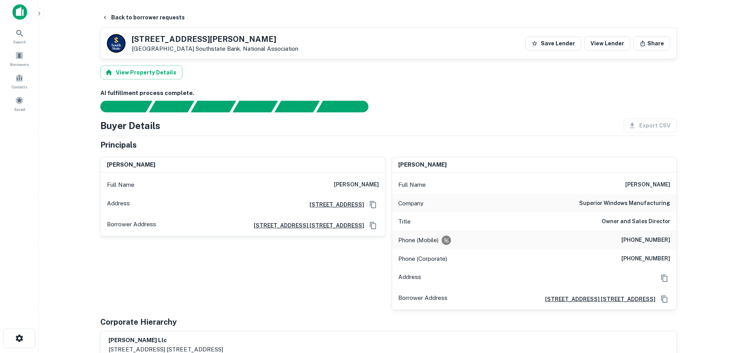
scroll to position [0, 0]
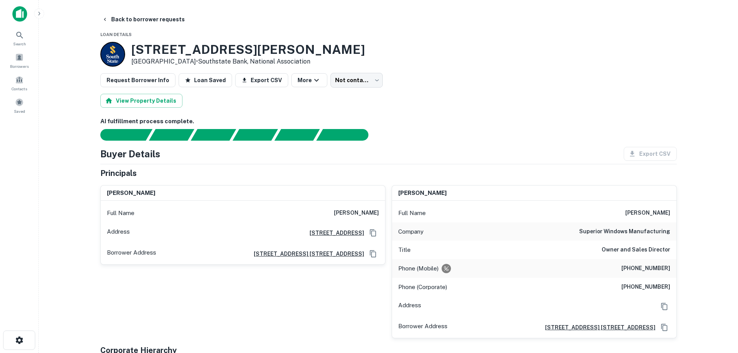
click at [639, 269] on h6 "[PHONE_NUMBER]" at bounding box center [645, 268] width 49 height 9
click at [643, 268] on h6 "[PHONE_NUMBER]" at bounding box center [645, 268] width 49 height 9
click at [166, 14] on button "Back to borrower requests" at bounding box center [143, 19] width 89 height 14
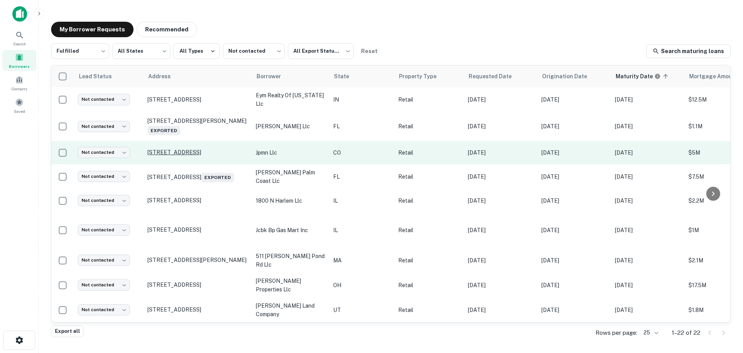
click at [171, 149] on p "[STREET_ADDRESS]" at bounding box center [198, 152] width 101 height 7
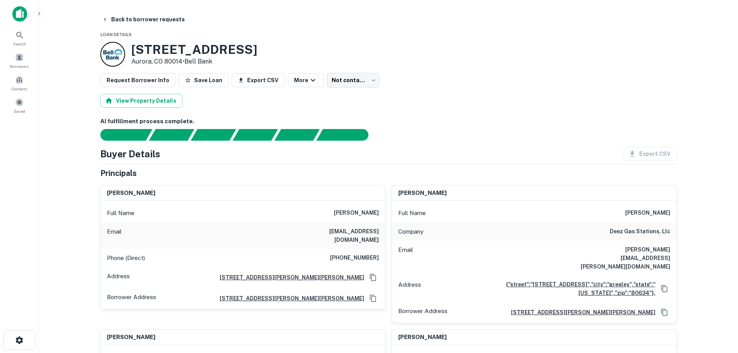
click at [217, 50] on h3 "[STREET_ADDRESS]" at bounding box center [194, 49] width 126 height 15
click at [357, 253] on h6 "[PHONE_NUMBER]" at bounding box center [354, 257] width 49 height 9
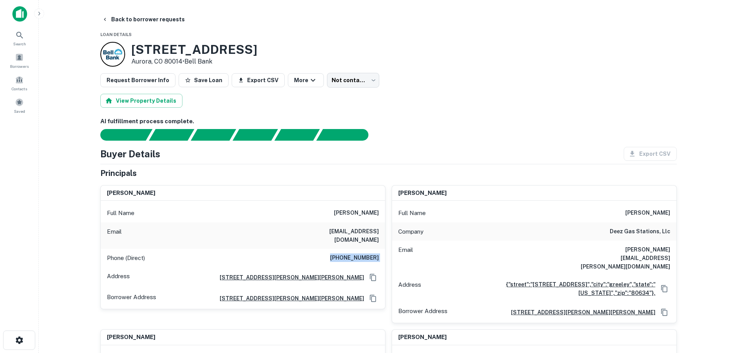
click at [357, 253] on h6 "[PHONE_NUMBER]" at bounding box center [354, 257] width 49 height 9
click at [151, 22] on button "Back to borrower requests" at bounding box center [143, 19] width 89 height 14
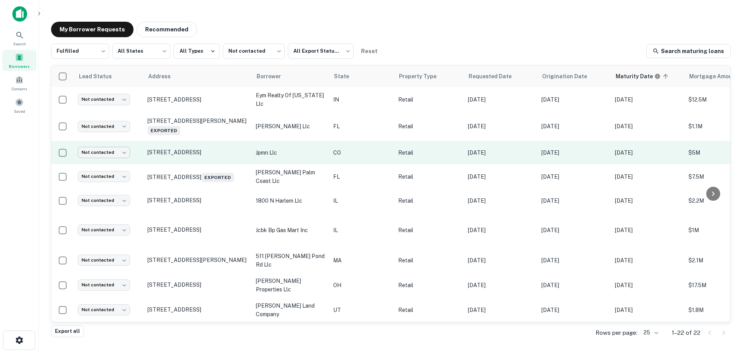
click at [118, 148] on body "Search Borrowers Contacts Saved My Borrower Requests Recommended Fulfilled ****…" at bounding box center [371, 176] width 743 height 353
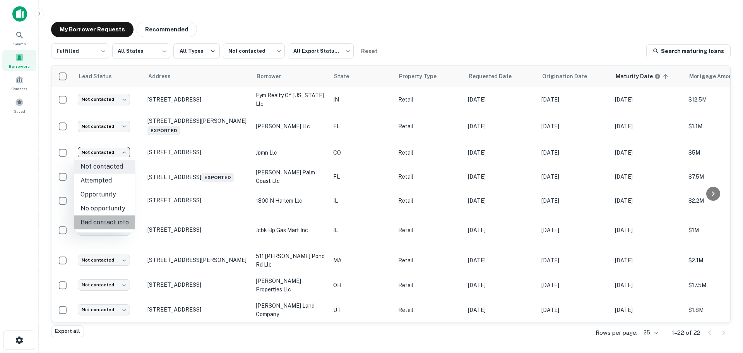
click at [114, 223] on li "Bad contact info" at bounding box center [104, 222] width 61 height 14
type input "**********"
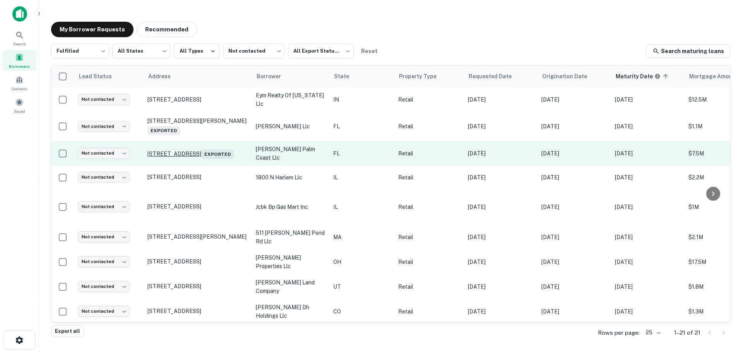
click at [214, 148] on p "[STREET_ADDRESS] Exported" at bounding box center [198, 153] width 101 height 11
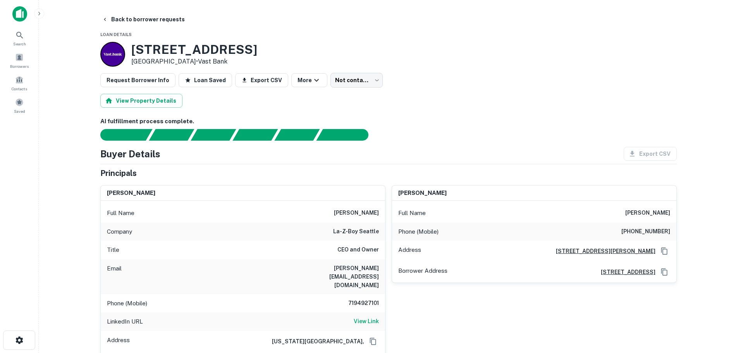
click at [357, 216] on h6 "[PERSON_NAME]" at bounding box center [356, 212] width 45 height 9
click at [365, 317] on h6 "View Link" at bounding box center [366, 321] width 25 height 9
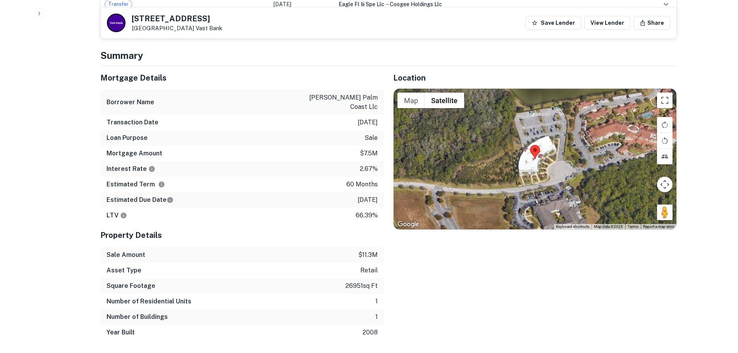
scroll to position [697, 0]
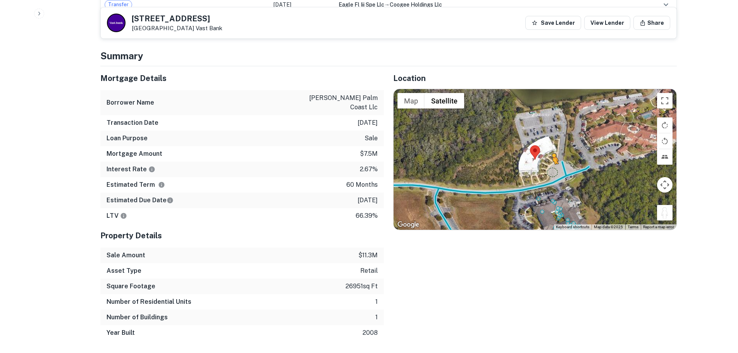
drag, startPoint x: 663, startPoint y: 192, endPoint x: 550, endPoint y: 154, distance: 119.4
click at [550, 154] on div "To activate drag with keyboard, press Alt + Enter. Once in keyboard drag state,…" at bounding box center [534, 159] width 283 height 140
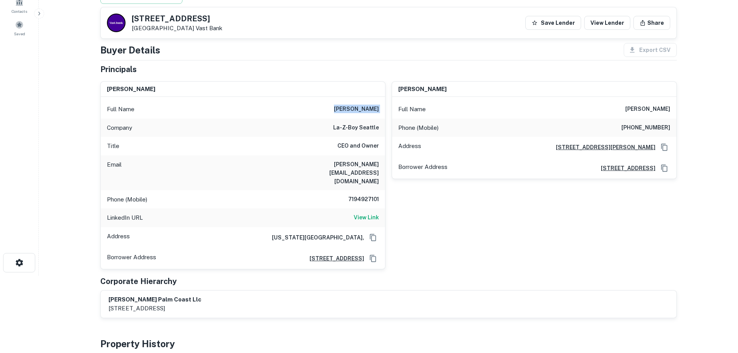
scroll to position [39, 0]
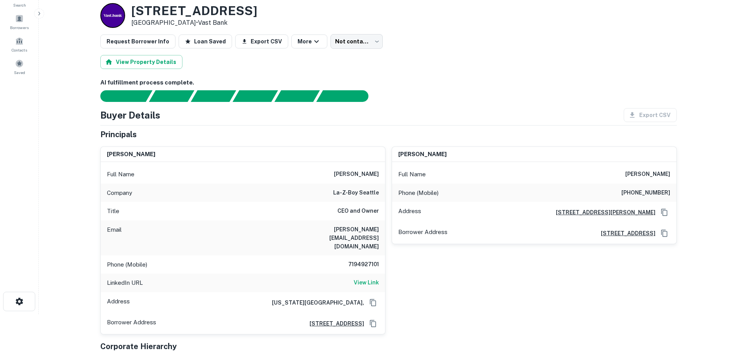
click at [374, 260] on h6 "7194927101" at bounding box center [355, 264] width 46 height 9
click at [364, 260] on h6 "7194927101" at bounding box center [355, 264] width 46 height 9
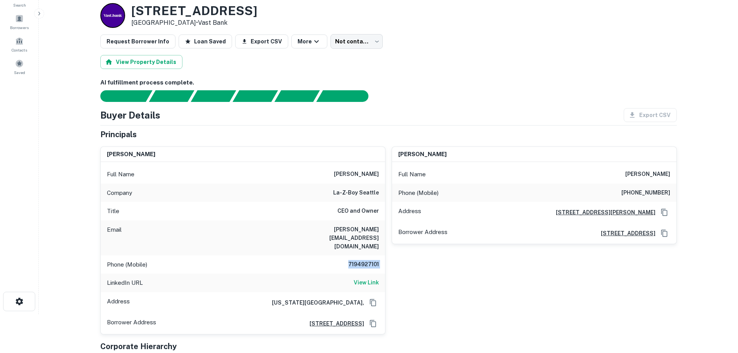
click at [364, 260] on h6 "7194927101" at bounding box center [355, 264] width 46 height 9
click at [652, 194] on h6 "[PHONE_NUMBER]" at bounding box center [645, 192] width 49 height 9
click at [371, 260] on h6 "7194927101" at bounding box center [355, 264] width 46 height 9
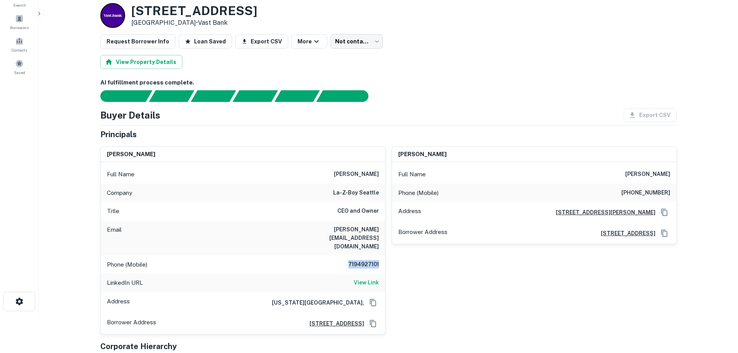
click at [371, 260] on h6 "7194927101" at bounding box center [355, 264] width 46 height 9
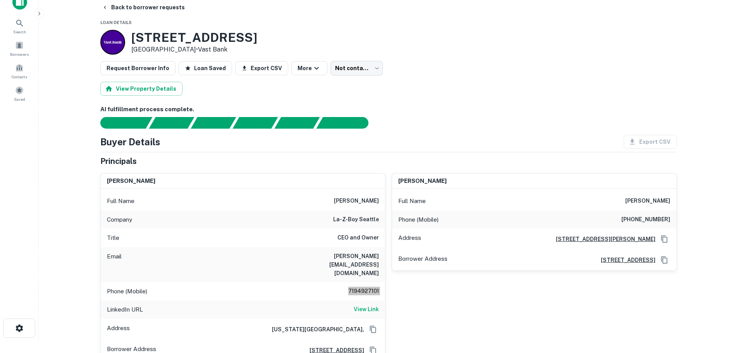
scroll to position [0, 0]
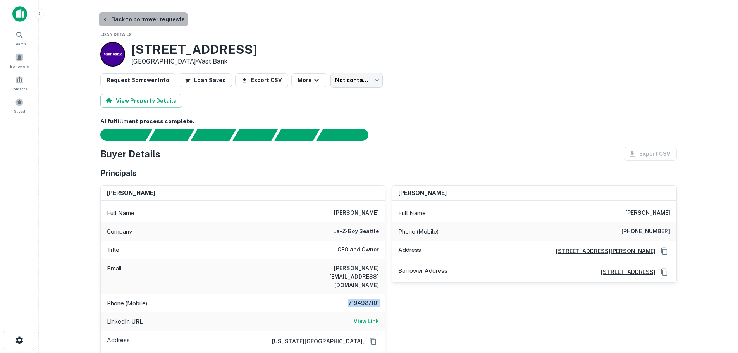
click at [149, 20] on button "Back to borrower requests" at bounding box center [143, 19] width 89 height 14
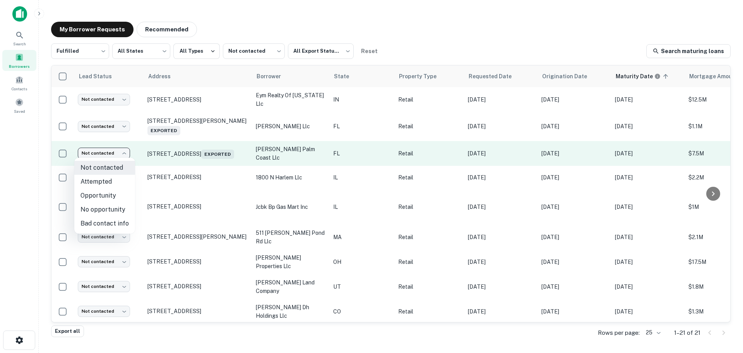
click at [119, 153] on body "Search Borrowers Contacts Saved My Borrower Requests Recommended Fulfilled ****…" at bounding box center [371, 176] width 743 height 353
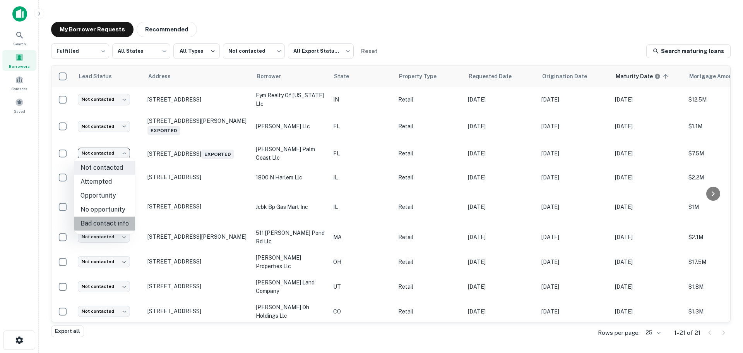
click at [110, 224] on li "Bad contact info" at bounding box center [104, 223] width 61 height 14
type input "**********"
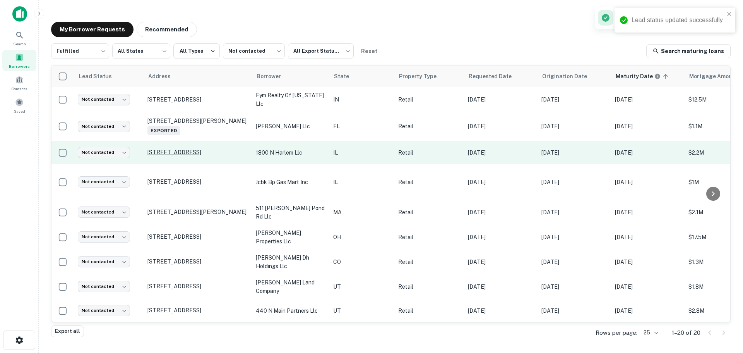
click at [184, 149] on p "[STREET_ADDRESS]" at bounding box center [198, 152] width 101 height 7
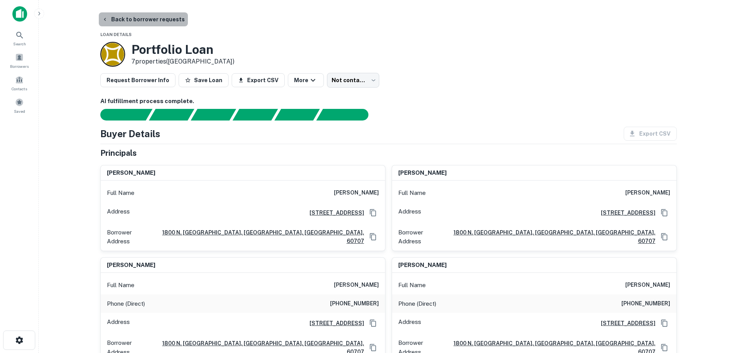
click at [155, 24] on button "Back to borrower requests" at bounding box center [143, 19] width 89 height 14
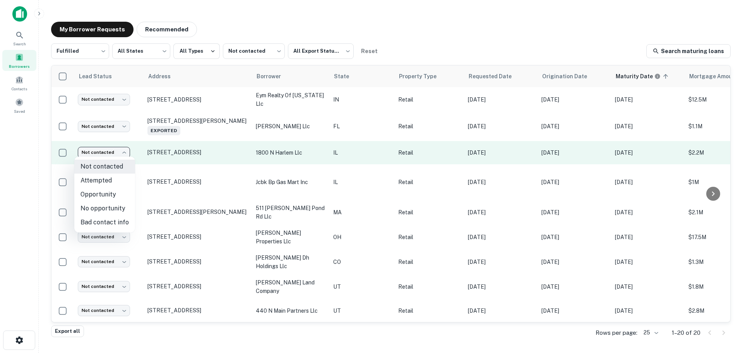
click at [128, 148] on body "Search Borrowers Contacts Saved My Borrower Requests Recommended Fulfilled ****…" at bounding box center [371, 176] width 743 height 353
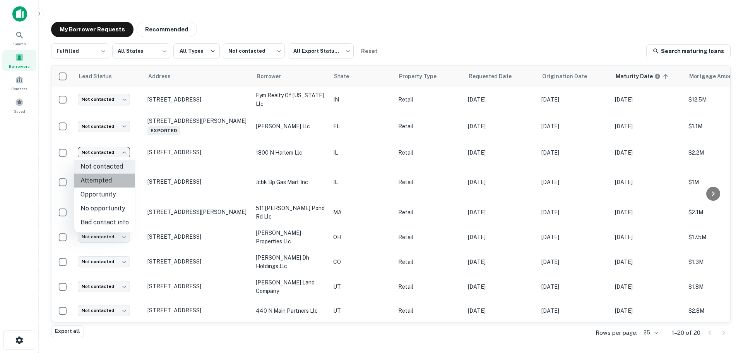
click at [110, 179] on li "Attempted" at bounding box center [104, 180] width 61 height 14
type input "*********"
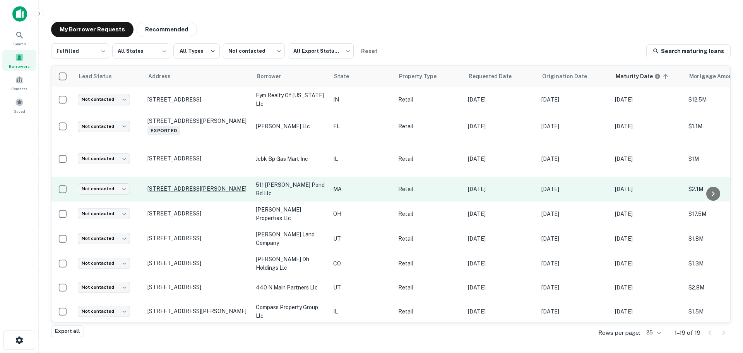
click at [184, 187] on p "[STREET_ADDRESS][PERSON_NAME]" at bounding box center [198, 188] width 101 height 7
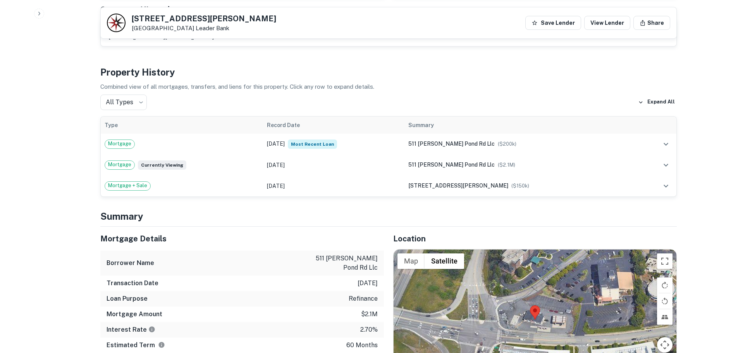
scroll to position [581, 0]
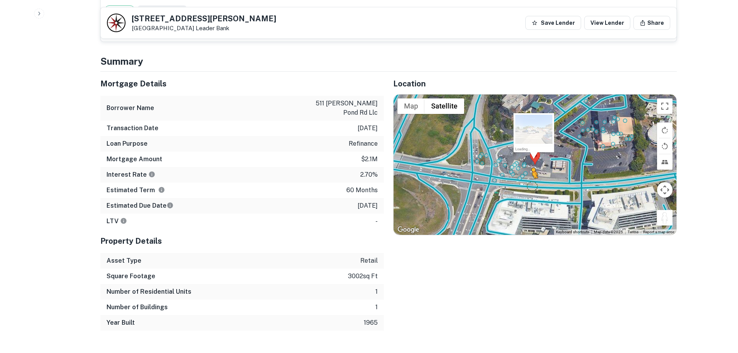
drag, startPoint x: 665, startPoint y: 211, endPoint x: 530, endPoint y: 177, distance: 139.7
click at [530, 177] on div "To activate drag with keyboard, press Alt + Enter. Once in keyboard drag state,…" at bounding box center [534, 164] width 283 height 140
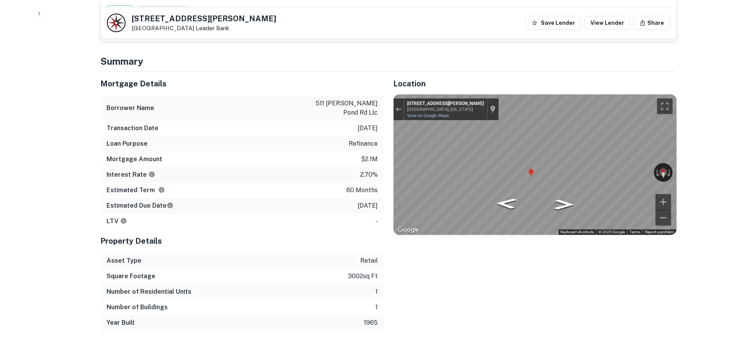
click at [377, 130] on div "Mortgage Details Borrower Name 511 [PERSON_NAME] pond rd llc Transaction Date […" at bounding box center [383, 201] width 585 height 259
click at [536, 154] on div "← Move left → Move right ↑ Move up ↓ Move down + Zoom in - Zoom out [STREET_ADD…" at bounding box center [534, 164] width 283 height 140
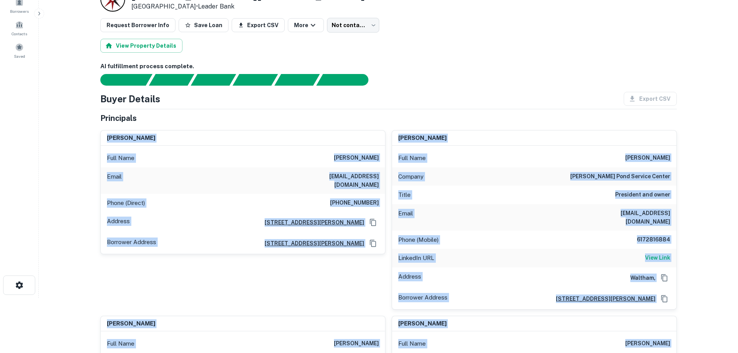
scroll to position [39, 0]
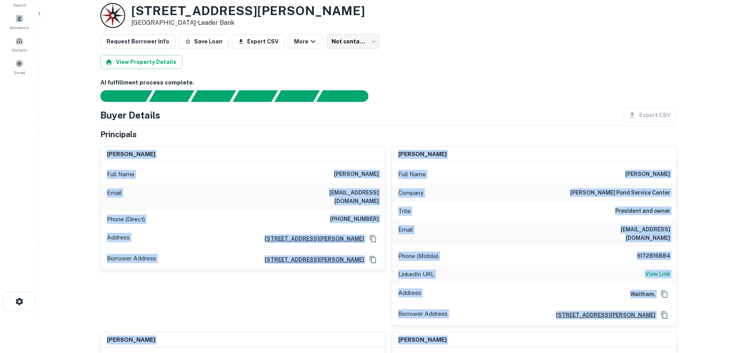
click at [363, 215] on h6 "[PHONE_NUMBER]" at bounding box center [354, 219] width 49 height 9
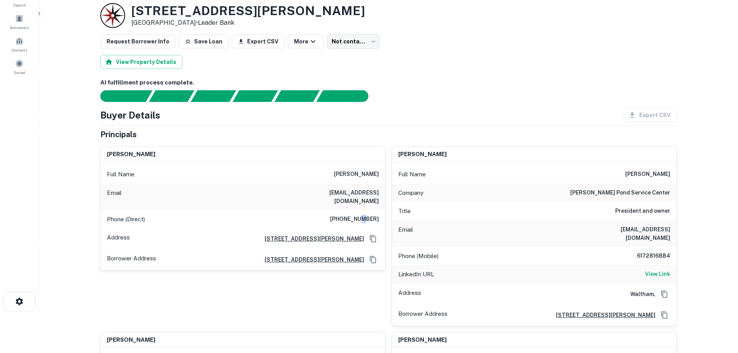
click at [363, 215] on h6 "[PHONE_NUMBER]" at bounding box center [354, 219] width 49 height 9
click at [666, 269] on h6 "View Link" at bounding box center [657, 273] width 25 height 9
click at [659, 251] on h6 "6172816884" at bounding box center [646, 255] width 46 height 9
click at [658, 251] on h6 "6172816884" at bounding box center [646, 255] width 46 height 9
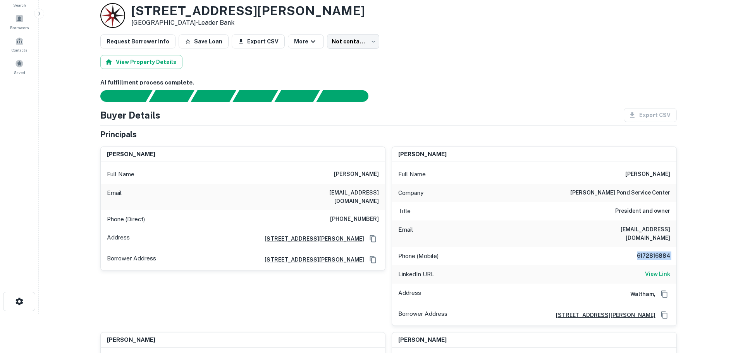
click at [658, 251] on h6 "6172816884" at bounding box center [646, 255] width 46 height 9
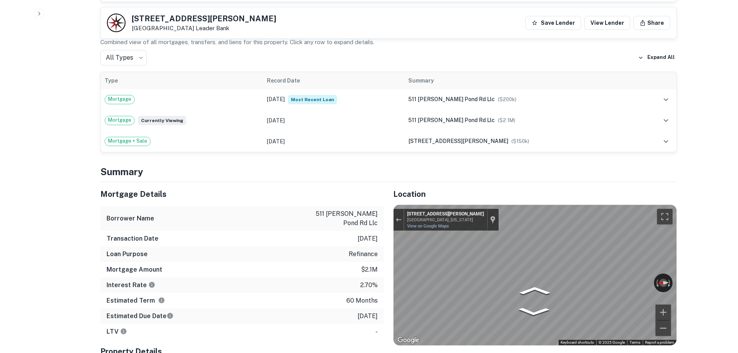
scroll to position [581, 0]
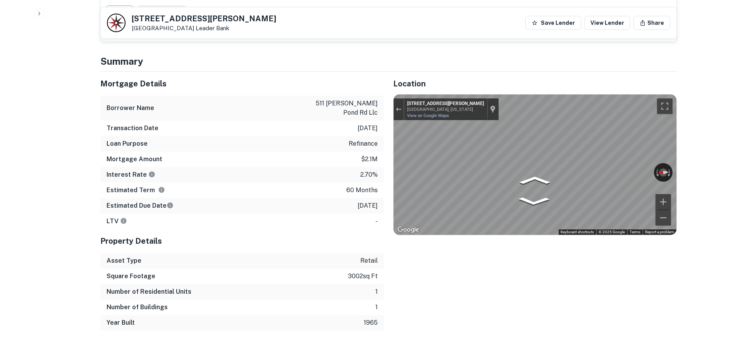
drag, startPoint x: 332, startPoint y: 116, endPoint x: 380, endPoint y: 182, distance: 81.8
click at [380, 182] on div "Mortgage Details Borrower Name 511 [PERSON_NAME] pond rd llc Transaction Date […" at bounding box center [241, 150] width 283 height 157
click at [380, 198] on div "Estimated Due Date [DATE]" at bounding box center [241, 205] width 283 height 15
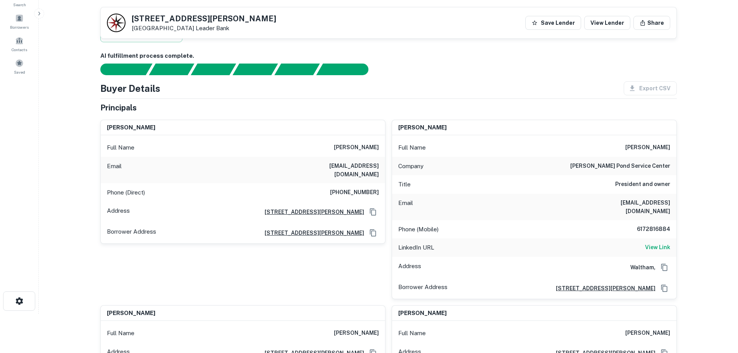
scroll to position [39, 0]
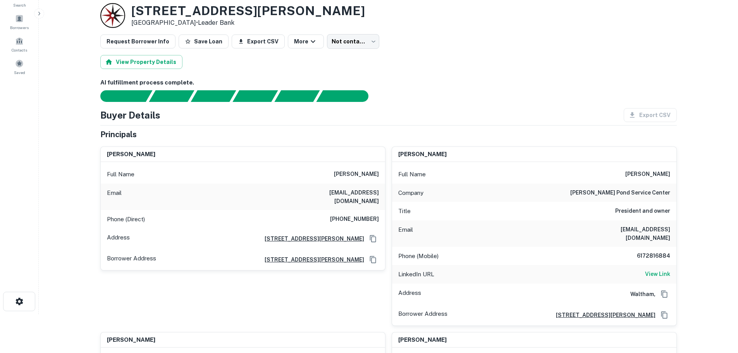
drag, startPoint x: 130, startPoint y: 10, endPoint x: 191, endPoint y: 24, distance: 62.2
click at [191, 24] on div "[STREET_ADDRESS][PERSON_NAME] • Leader Bank" at bounding box center [232, 15] width 264 height 25
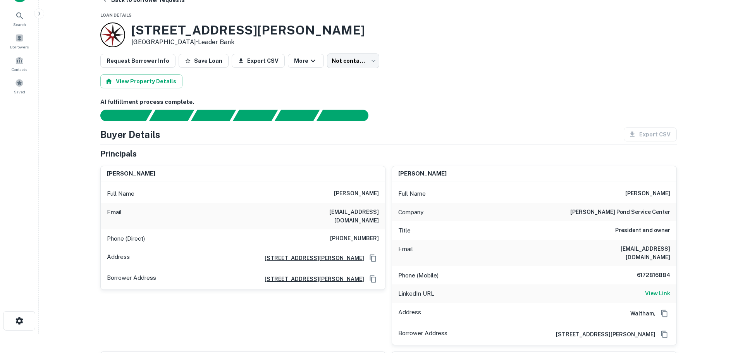
scroll to position [0, 0]
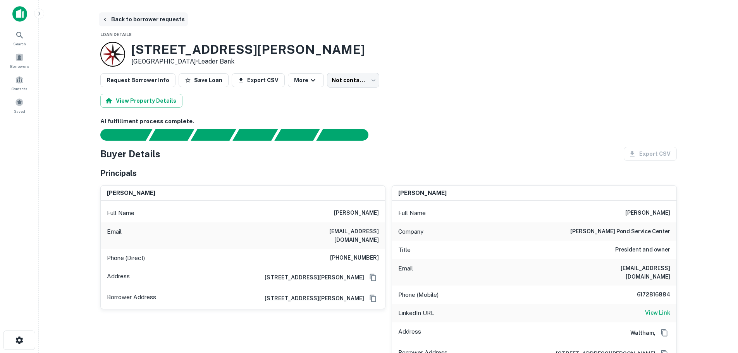
click at [129, 17] on button "Back to borrower requests" at bounding box center [143, 19] width 89 height 14
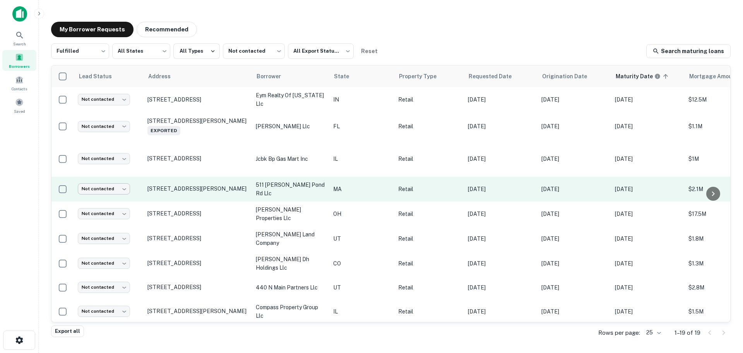
click at [124, 190] on body "Search Borrowers Contacts Saved My Borrower Requests Recommended Fulfilled ****…" at bounding box center [371, 176] width 743 height 353
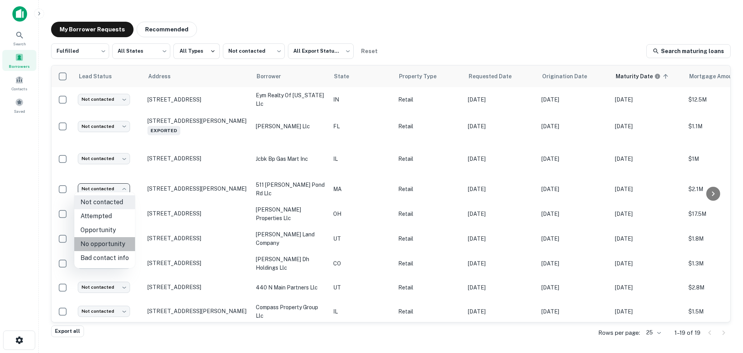
click at [122, 241] on li "No opportunity" at bounding box center [104, 244] width 61 height 14
type input "**********"
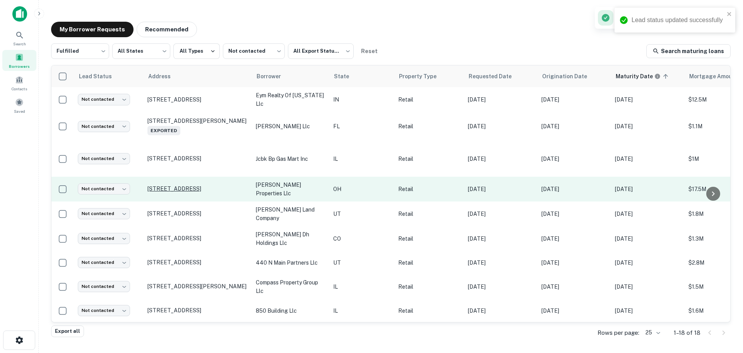
click at [218, 185] on p "[STREET_ADDRESS]" at bounding box center [198, 188] width 101 height 7
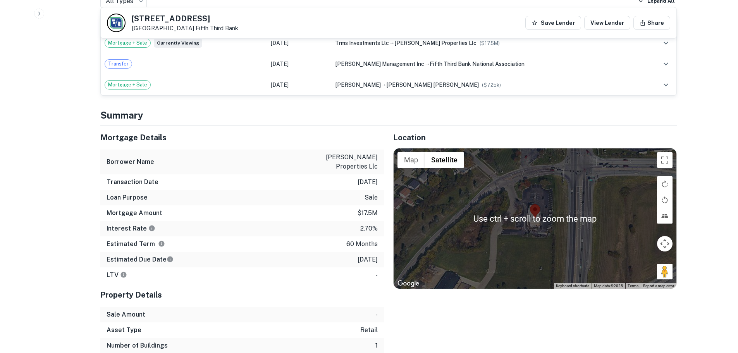
scroll to position [465, 0]
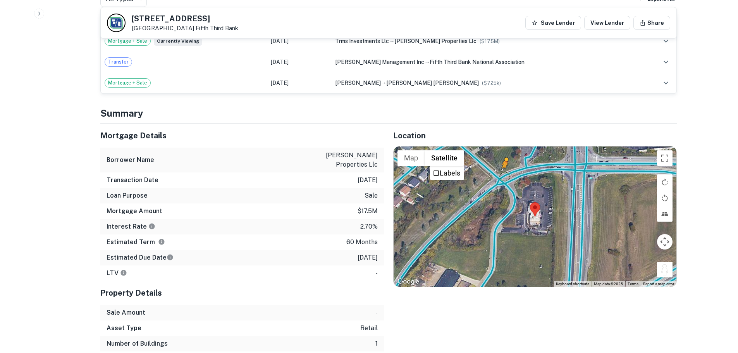
drag, startPoint x: 666, startPoint y: 264, endPoint x: 514, endPoint y: 175, distance: 175.8
click at [511, 175] on div "To activate drag with keyboard, press Alt + Enter. Once in keyboard drag state,…" at bounding box center [534, 216] width 283 height 140
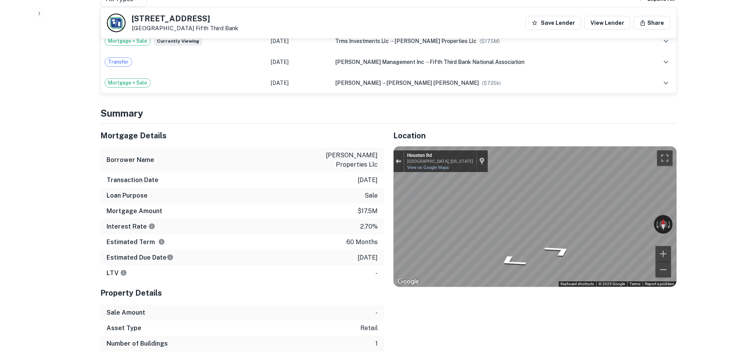
click at [402, 156] on button "Exit the Street View" at bounding box center [398, 161] width 10 height 10
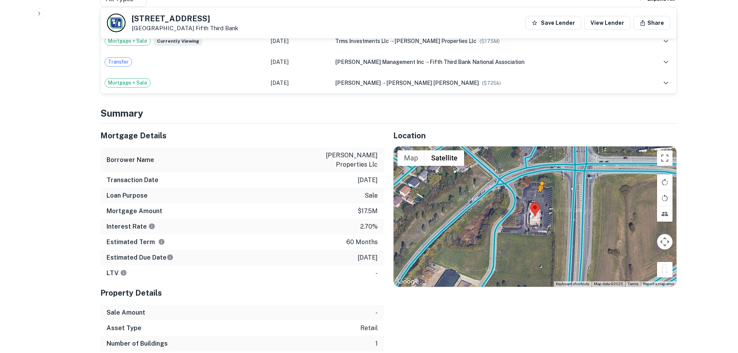
drag, startPoint x: 667, startPoint y: 266, endPoint x: 537, endPoint y: 190, distance: 149.9
click at [537, 190] on div "To activate drag with keyboard, press Alt + Enter. Once in keyboard drag state,…" at bounding box center [534, 216] width 283 height 140
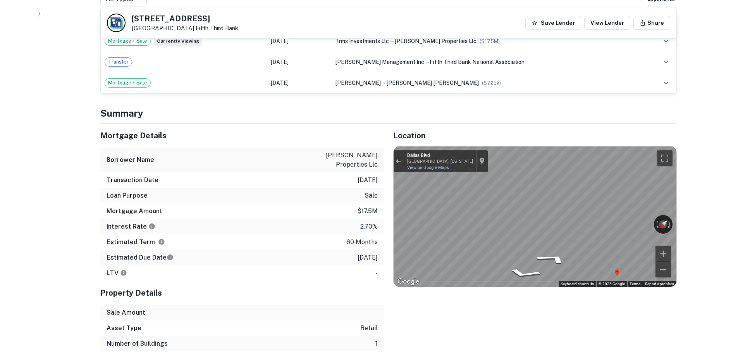
click at [570, 281] on div "Location ← Move left → Move right ↑ Move up ↓ Move down + Zoom in - Zoom out Ho…" at bounding box center [530, 238] width 293 height 228
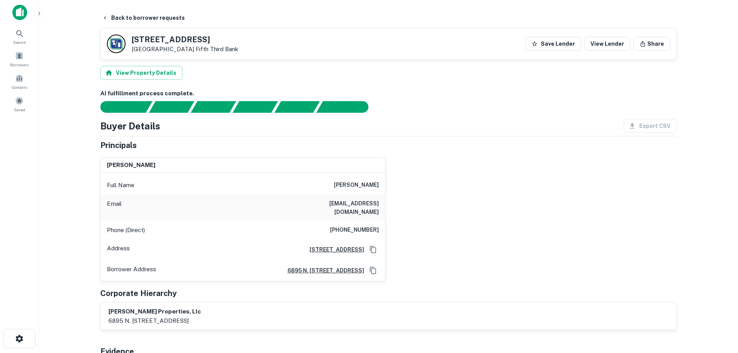
scroll to position [0, 0]
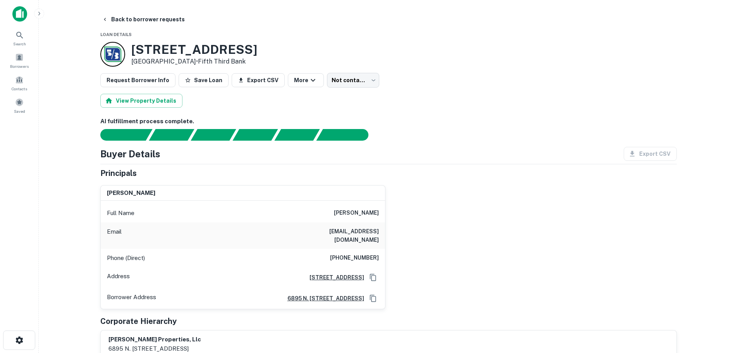
click at [366, 253] on h6 "[PHONE_NUMBER]" at bounding box center [354, 257] width 49 height 9
click at [363, 253] on h6 "[PHONE_NUMBER]" at bounding box center [354, 257] width 49 height 9
click at [362, 253] on h6 "[PHONE_NUMBER]" at bounding box center [354, 257] width 49 height 9
click at [112, 19] on button "Back to borrower requests" at bounding box center [143, 19] width 89 height 14
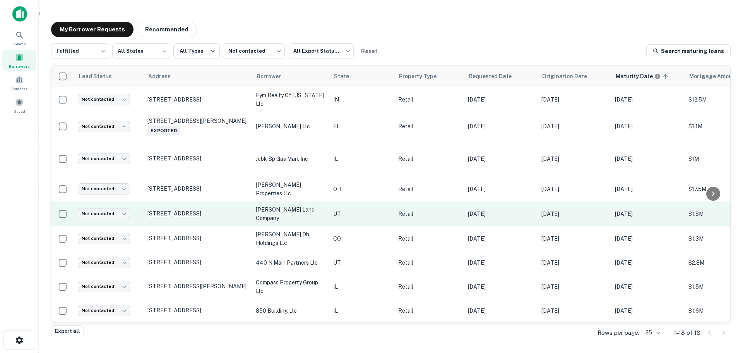
click at [209, 210] on p "[STREET_ADDRESS]" at bounding box center [198, 213] width 101 height 7
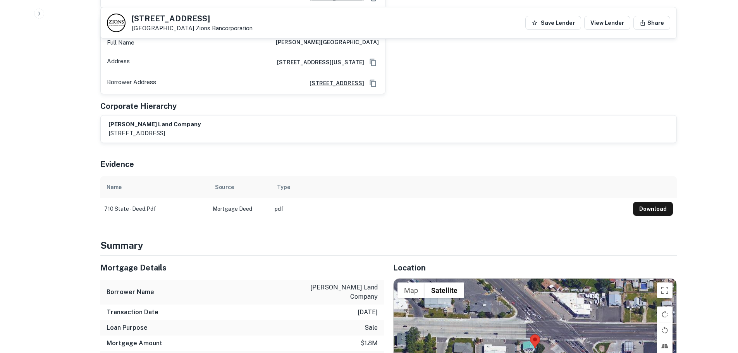
scroll to position [581, 0]
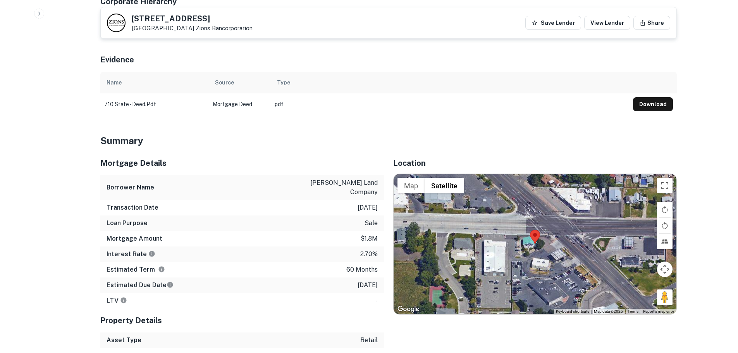
click at [169, 25] on p "Clearfield, UT 84015 Zions Bancorporation" at bounding box center [192, 28] width 121 height 7
click at [169, 22] on h5 "[STREET_ADDRESS]" at bounding box center [192, 19] width 121 height 8
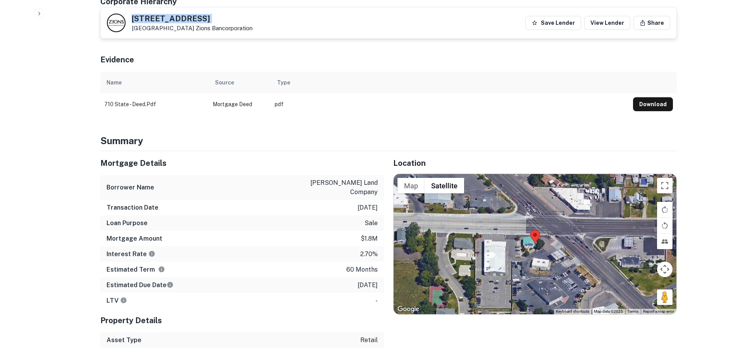
click at [169, 22] on h5 "[STREET_ADDRESS]" at bounding box center [192, 19] width 121 height 8
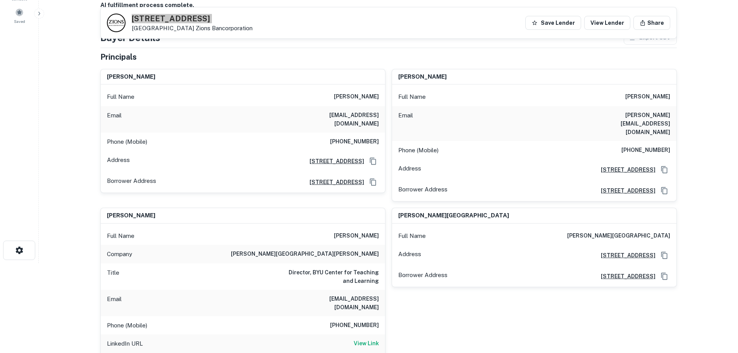
scroll to position [77, 0]
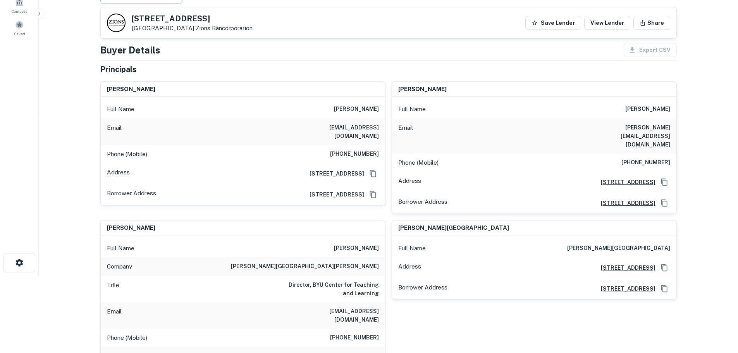
click at [364, 151] on div "Phone (Mobile) [PHONE_NUMBER]" at bounding box center [243, 154] width 284 height 19
click at [364, 149] on h6 "[PHONE_NUMBER]" at bounding box center [354, 153] width 49 height 9
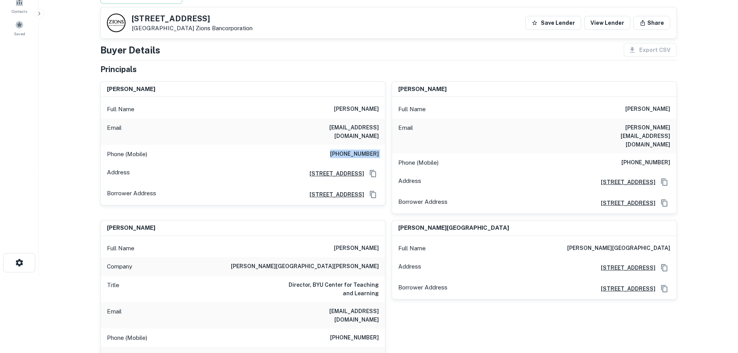
click at [666, 158] on h6 "[PHONE_NUMBER]" at bounding box center [645, 162] width 49 height 9
click at [360, 149] on h6 "[PHONE_NUMBER]" at bounding box center [354, 153] width 49 height 9
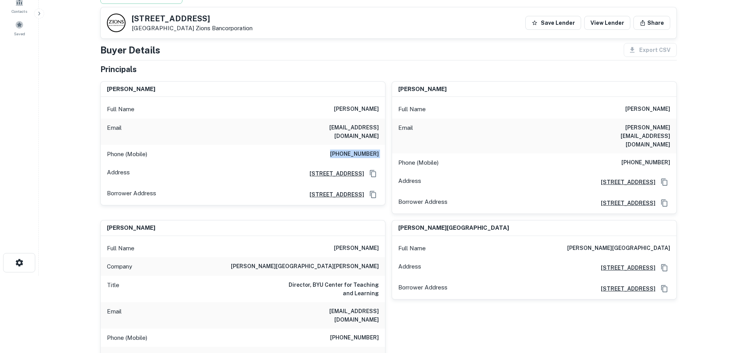
click at [360, 149] on h6 "[PHONE_NUMBER]" at bounding box center [354, 153] width 49 height 9
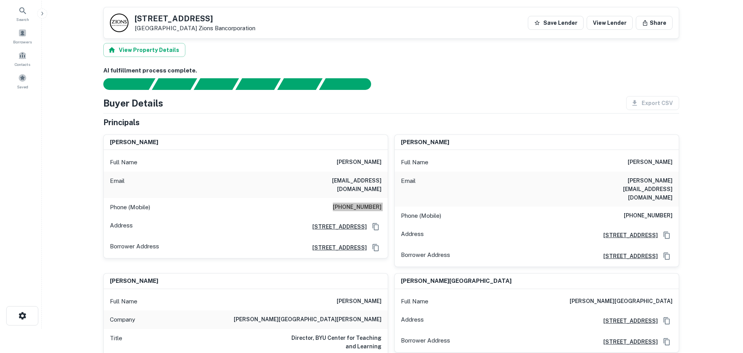
scroll to position [0, 0]
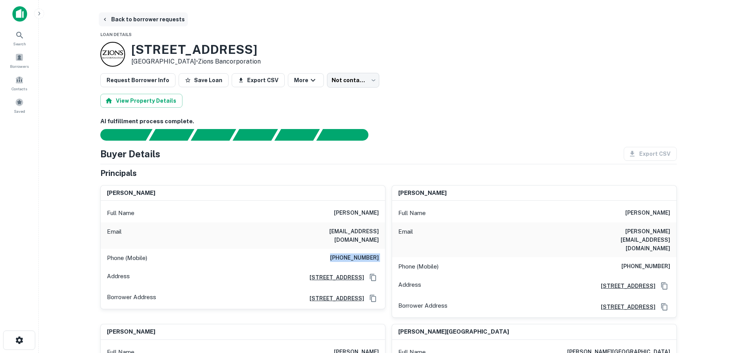
click at [136, 22] on button "Back to borrower requests" at bounding box center [143, 19] width 89 height 14
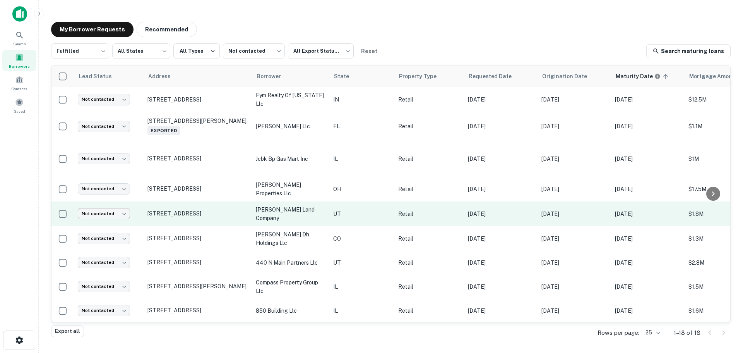
click at [103, 209] on body "Search Borrowers Contacts Saved My Borrower Requests Recommended Fulfilled ****…" at bounding box center [371, 176] width 743 height 353
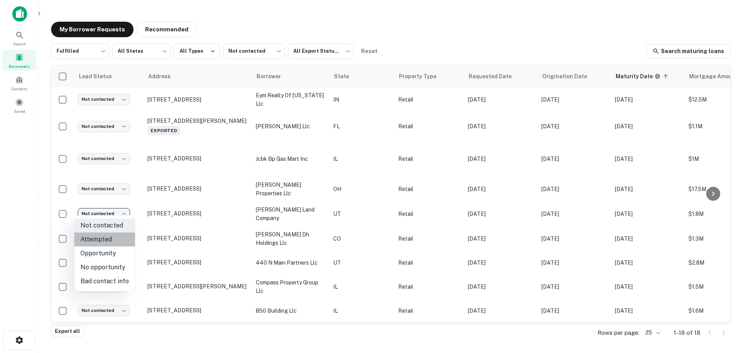
click at [114, 234] on li "Attempted" at bounding box center [104, 239] width 61 height 14
type input "*********"
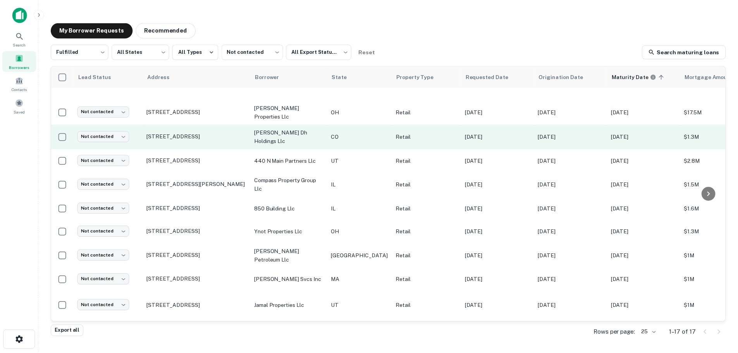
scroll to position [39, 0]
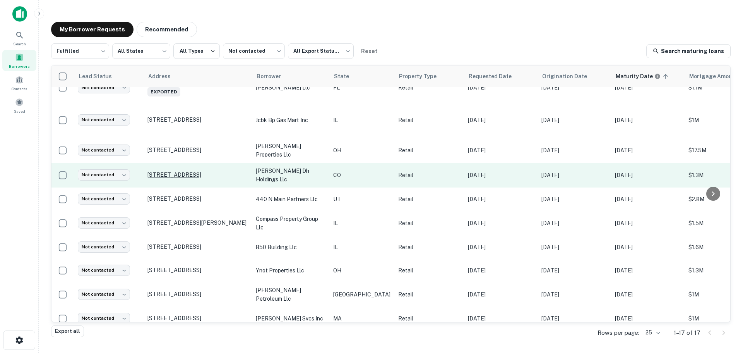
click at [195, 171] on p "[STREET_ADDRESS]" at bounding box center [198, 174] width 101 height 7
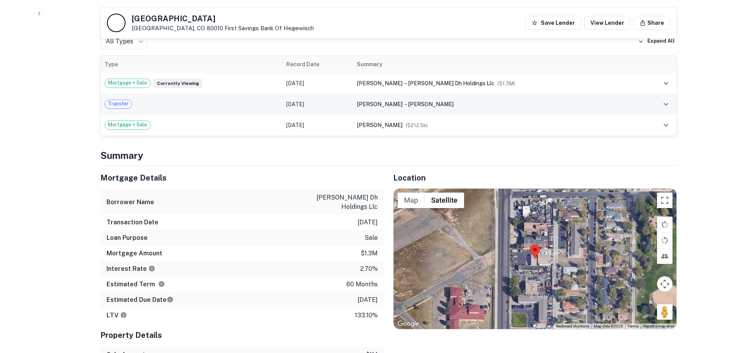
scroll to position [542, 0]
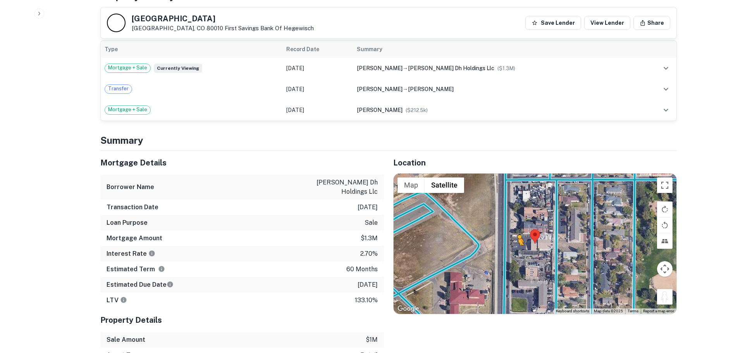
drag, startPoint x: 666, startPoint y: 292, endPoint x: 516, endPoint y: 244, distance: 157.6
click at [516, 244] on div "To activate drag with keyboard, press Alt + Enter. Once in keyboard drag state,…" at bounding box center [534, 243] width 283 height 140
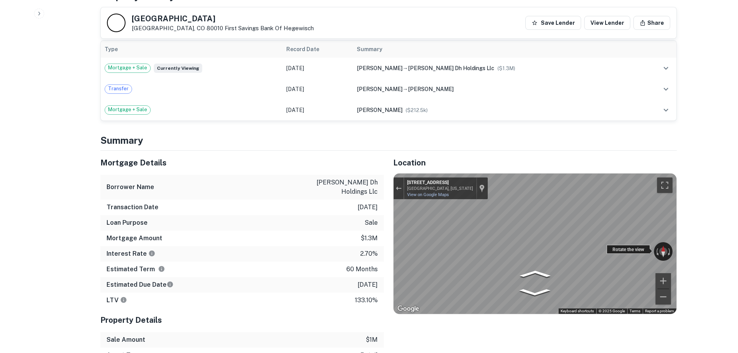
click at [452, 241] on div "← Move left → Move right ↑ Move up ↓ Move down + Zoom in - Zoom out [STREET_ADD…" at bounding box center [534, 243] width 283 height 140
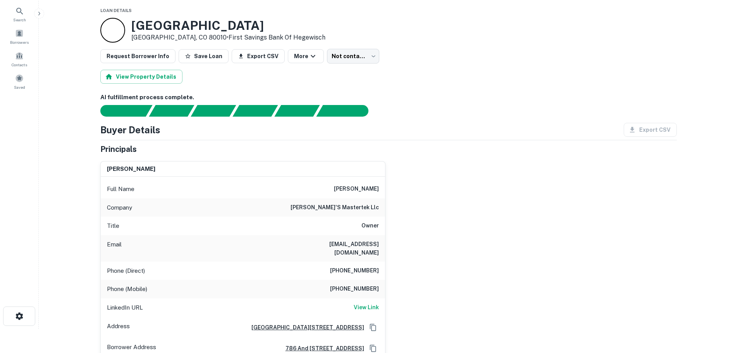
scroll to position [0, 0]
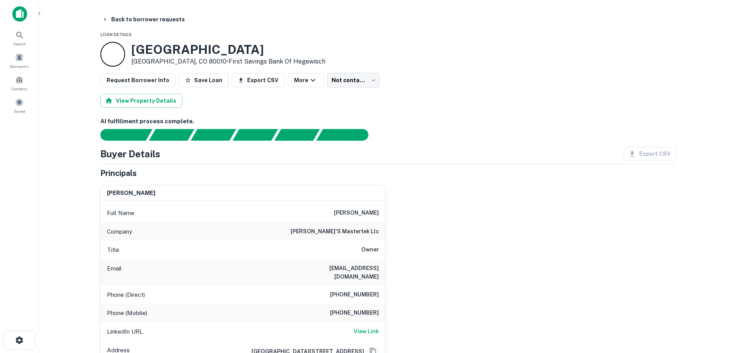
click at [184, 43] on h3 "[GEOGRAPHIC_DATA]" at bounding box center [228, 49] width 194 height 15
click at [368, 290] on h6 "[PHONE_NUMBER]" at bounding box center [354, 294] width 49 height 9
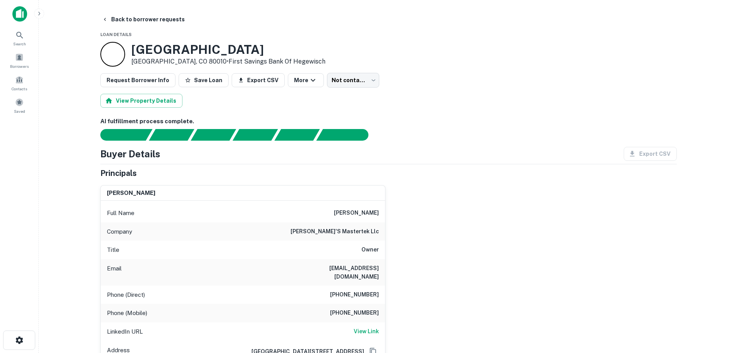
click at [368, 290] on h6 "[PHONE_NUMBER]" at bounding box center [354, 294] width 49 height 9
click at [350, 308] on h6 "[PHONE_NUMBER]" at bounding box center [354, 312] width 49 height 9
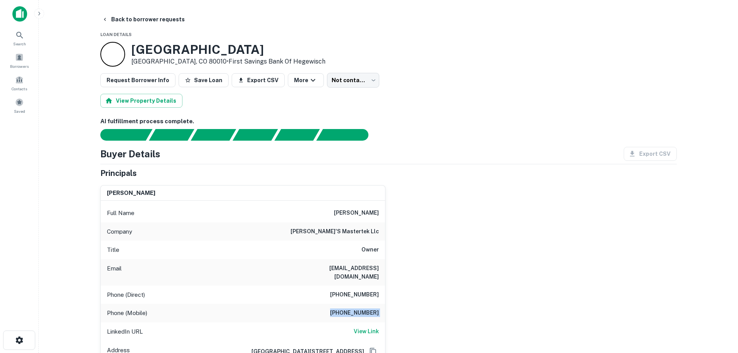
click at [350, 308] on h6 "[PHONE_NUMBER]" at bounding box center [354, 312] width 49 height 9
click at [369, 308] on h6 "[PHONE_NUMBER]" at bounding box center [354, 312] width 49 height 9
click at [161, 17] on button "Back to borrower requests" at bounding box center [143, 19] width 89 height 14
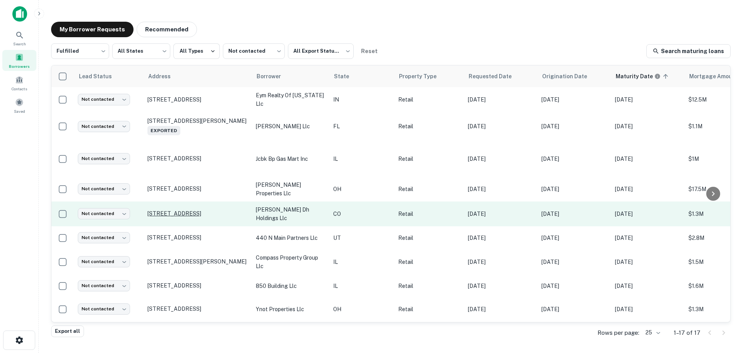
click at [192, 210] on p "[STREET_ADDRESS]" at bounding box center [198, 213] width 101 height 7
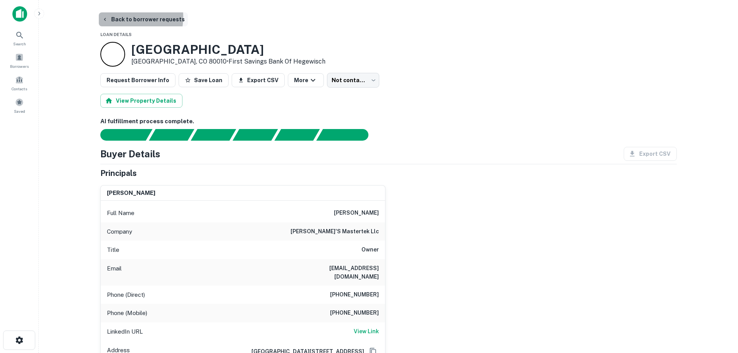
click at [121, 17] on button "Back to borrower requests" at bounding box center [143, 19] width 89 height 14
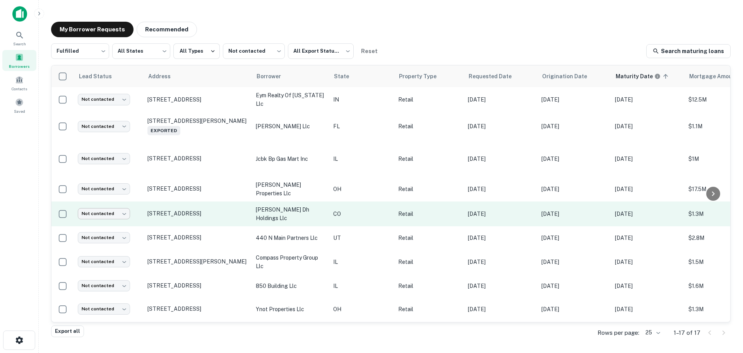
click at [99, 208] on body "Search Borrowers Contacts Saved My Borrower Requests Recommended Fulfilled ****…" at bounding box center [371, 176] width 743 height 353
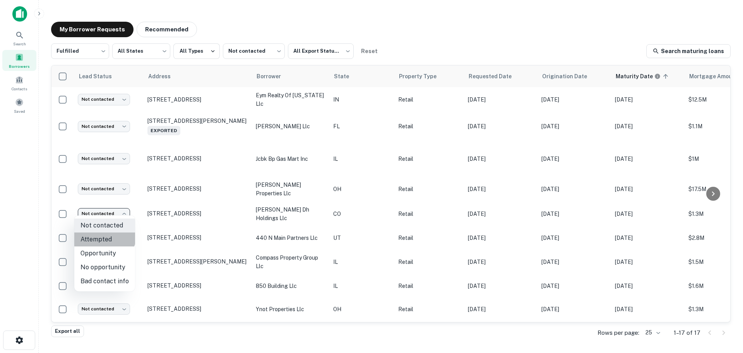
click at [104, 234] on li "Attempted" at bounding box center [104, 239] width 61 height 14
type input "*********"
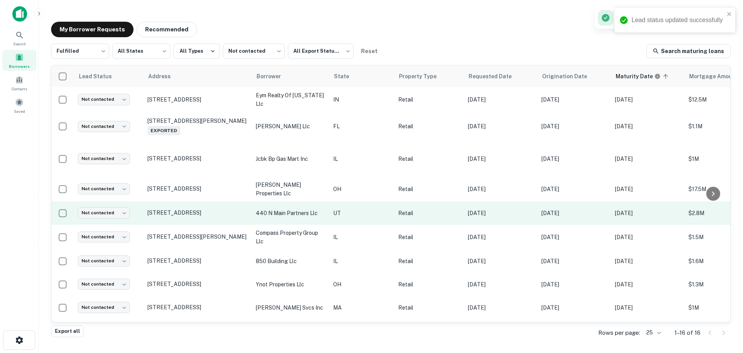
click at [170, 205] on td "[STREET_ADDRESS]" at bounding box center [198, 212] width 108 height 23
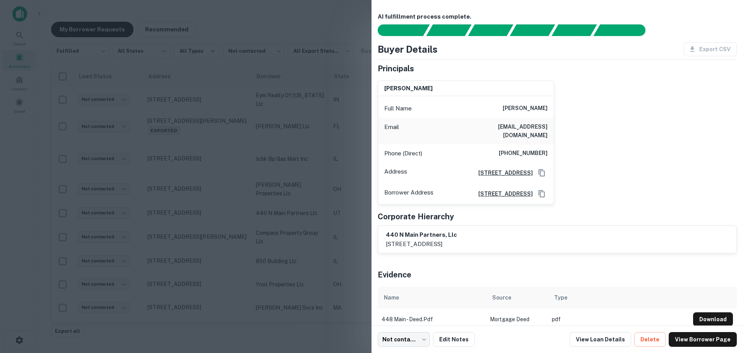
click at [146, 152] on div at bounding box center [371, 176] width 743 height 353
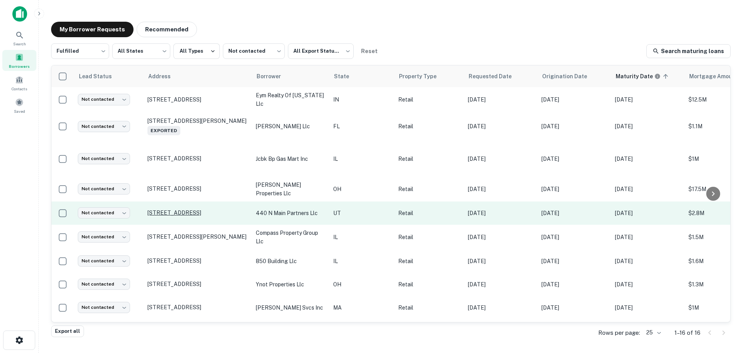
click at [190, 209] on p "[STREET_ADDRESS]" at bounding box center [198, 212] width 101 height 7
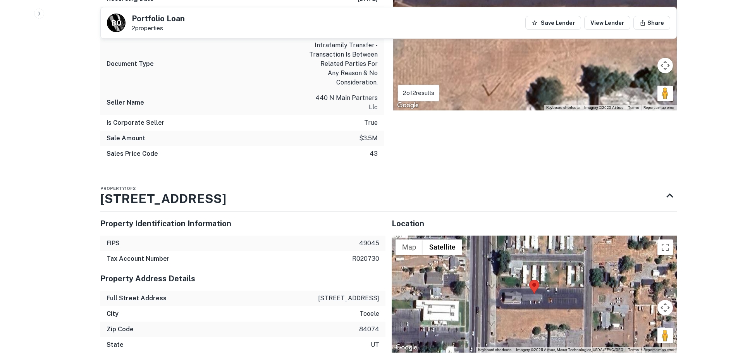
scroll to position [774, 0]
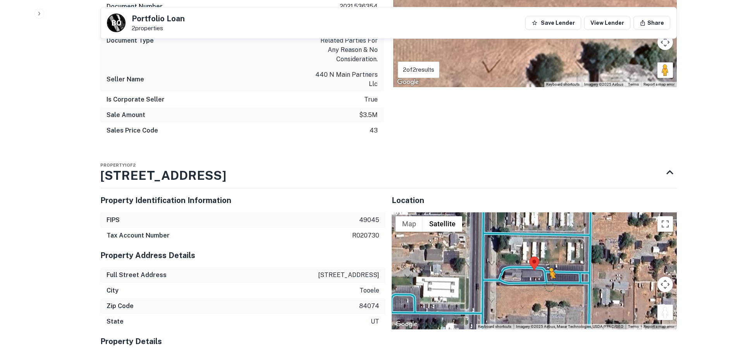
drag, startPoint x: 666, startPoint y: 281, endPoint x: 543, endPoint y: 248, distance: 127.2
click at [543, 248] on div "To activate drag with keyboard, press Alt + Enter. Once in keyboard drag state,…" at bounding box center [533, 270] width 285 height 117
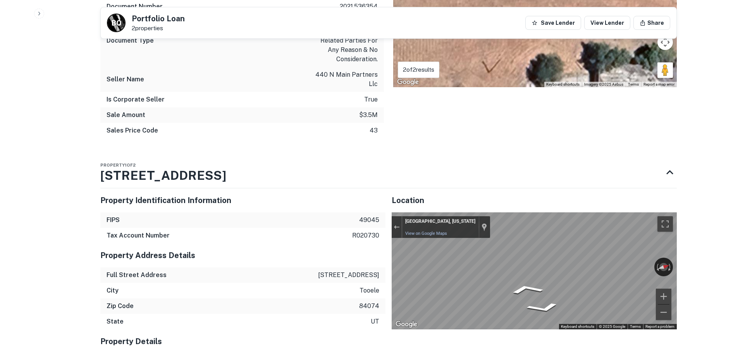
drag, startPoint x: 232, startPoint y: 125, endPoint x: 243, endPoint y: 61, distance: 64.7
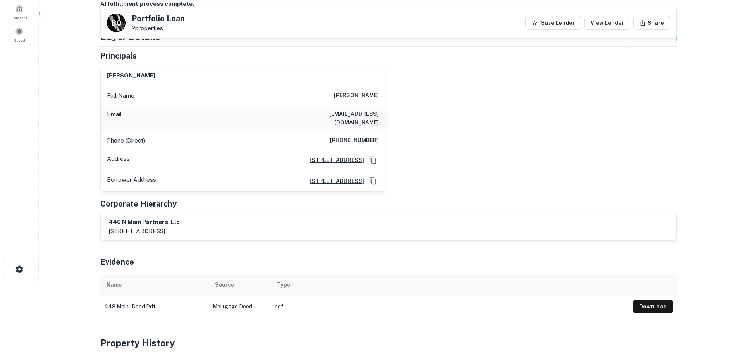
scroll to position [32, 0]
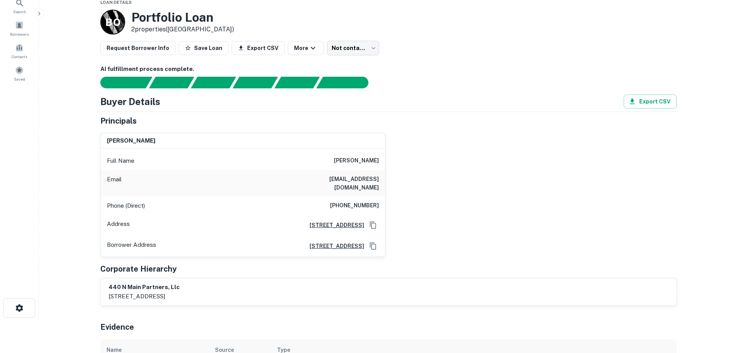
drag, startPoint x: 366, startPoint y: 179, endPoint x: 362, endPoint y: 187, distance: 9.2
click at [363, 183] on h6 "[EMAIL_ADDRESS][DOMAIN_NAME]" at bounding box center [332, 183] width 93 height 17
click at [362, 196] on div "Phone (Direct) [PHONE_NUMBER]" at bounding box center [243, 205] width 284 height 19
click at [362, 201] on h6 "[PHONE_NUMBER]" at bounding box center [354, 205] width 49 height 9
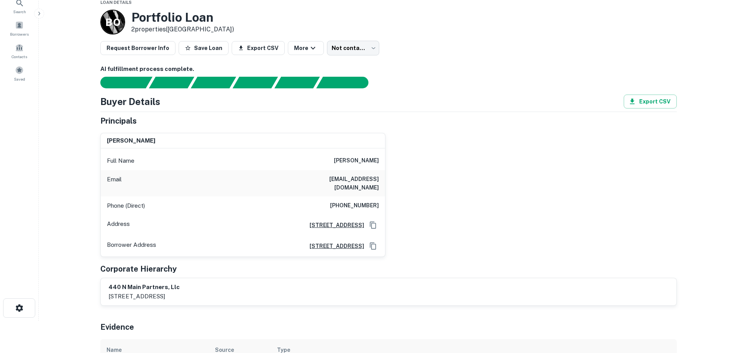
click at [362, 201] on h6 "[PHONE_NUMBER]" at bounding box center [354, 205] width 49 height 9
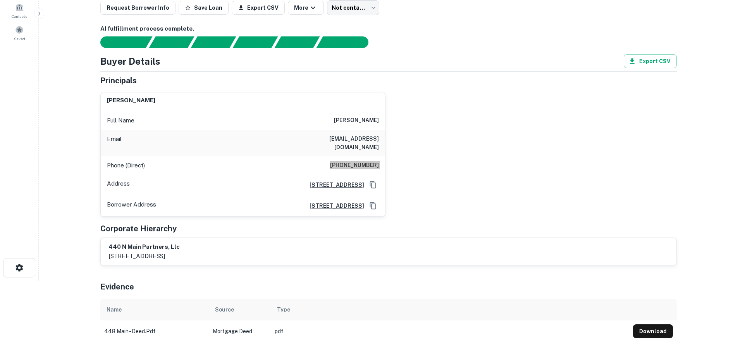
scroll to position [0, 0]
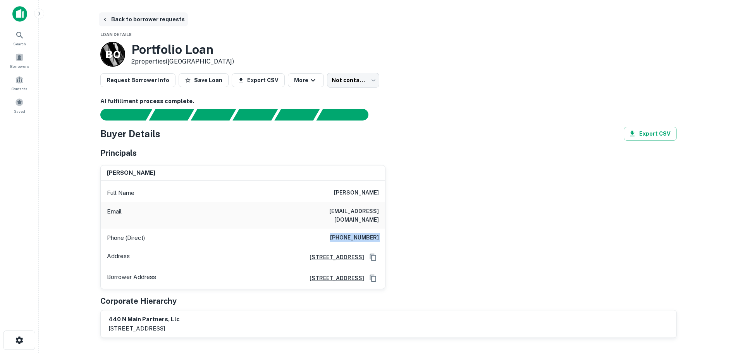
click at [159, 21] on button "Back to borrower requests" at bounding box center [143, 19] width 89 height 14
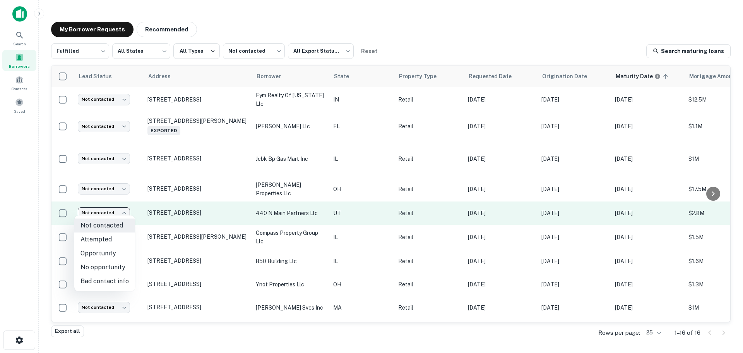
click at [122, 211] on body "Search Borrowers Contacts Saved My Borrower Requests Recommended Fulfilled ****…" at bounding box center [371, 176] width 743 height 353
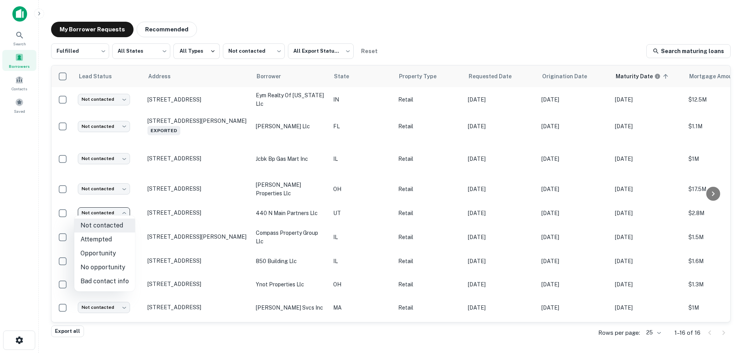
click at [110, 238] on li "Attempted" at bounding box center [104, 239] width 61 height 14
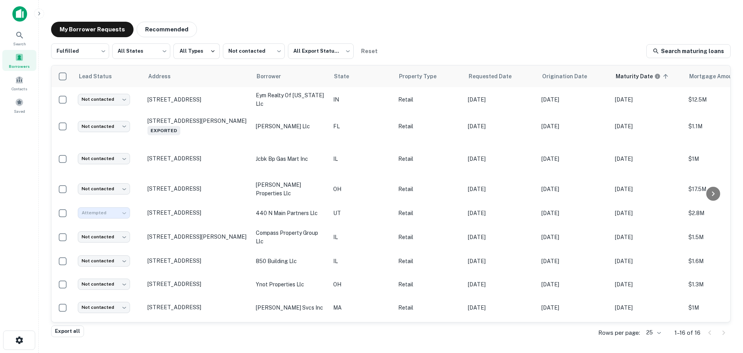
type input "*********"
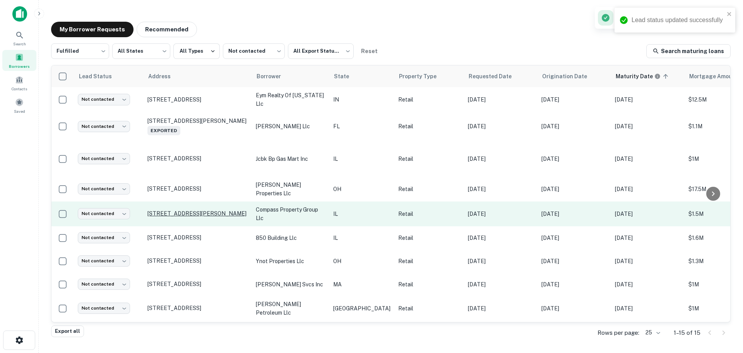
click at [185, 211] on p "[STREET_ADDRESS][PERSON_NAME]" at bounding box center [198, 213] width 101 height 7
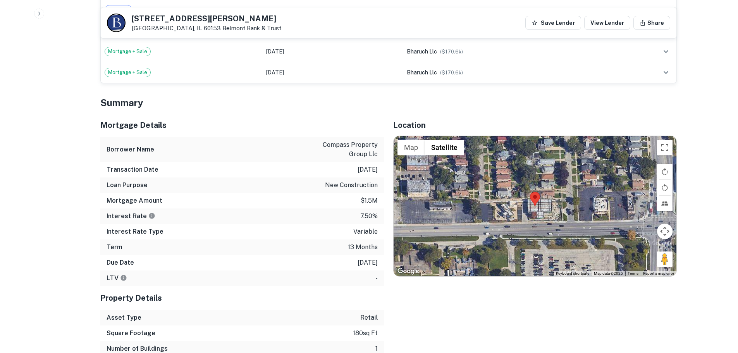
scroll to position [503, 0]
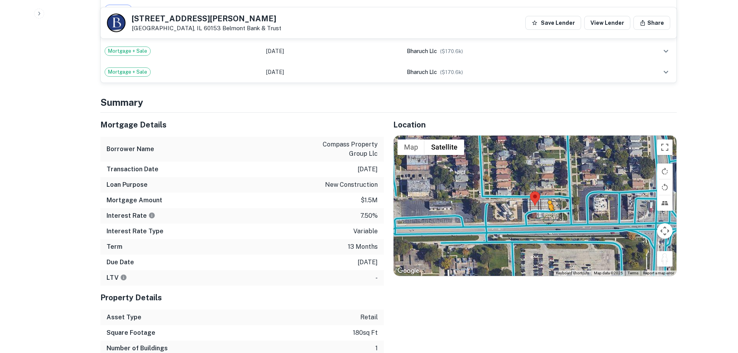
drag, startPoint x: 661, startPoint y: 255, endPoint x: 548, endPoint y: 211, distance: 121.4
click at [548, 211] on div "To activate drag with keyboard, press Alt + Enter. Once in keyboard drag state,…" at bounding box center [534, 206] width 283 height 140
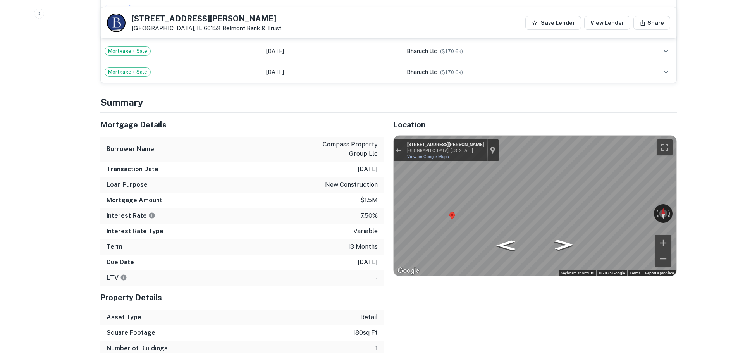
click at [153, 16] on h5 "[STREET_ADDRESS][PERSON_NAME]" at bounding box center [206, 19] width 149 height 8
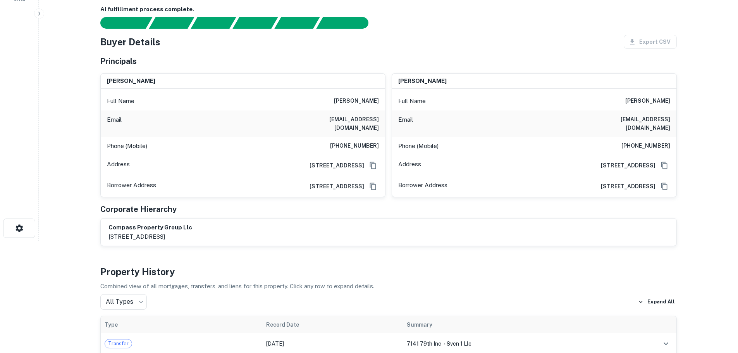
scroll to position [0, 0]
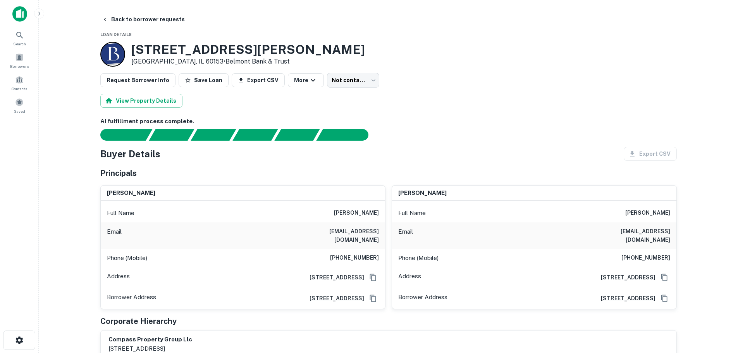
click at [359, 253] on h6 "[PHONE_NUMBER]" at bounding box center [354, 257] width 49 height 9
click at [649, 249] on div "Phone (Mobile) [PHONE_NUMBER]" at bounding box center [534, 258] width 284 height 19
click at [650, 249] on div "Phone (Mobile) [PHONE_NUMBER]" at bounding box center [534, 258] width 284 height 19
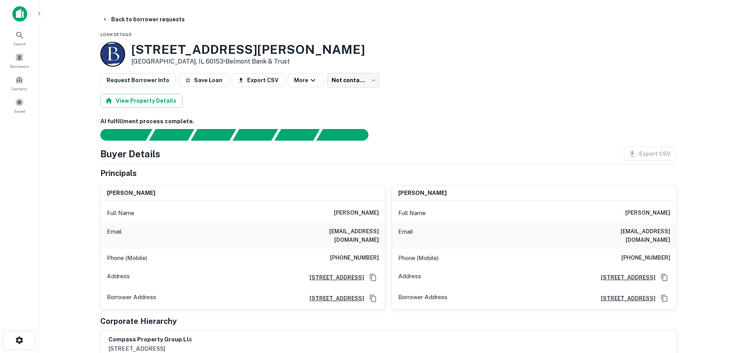
click at [650, 253] on h6 "[PHONE_NUMBER]" at bounding box center [645, 257] width 49 height 9
click at [161, 22] on button "Back to borrower requests" at bounding box center [143, 19] width 89 height 14
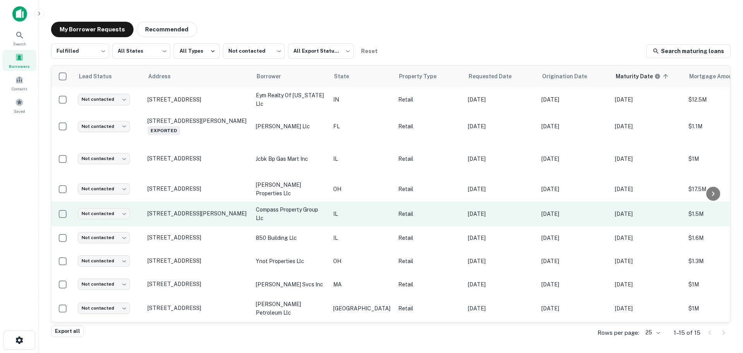
click at [105, 216] on td "Not contacted **** ​" at bounding box center [109, 213] width 70 height 25
click at [107, 209] on body "Search Borrowers Contacts Saved My Borrower Requests Recommended Fulfilled ****…" at bounding box center [371, 176] width 743 height 353
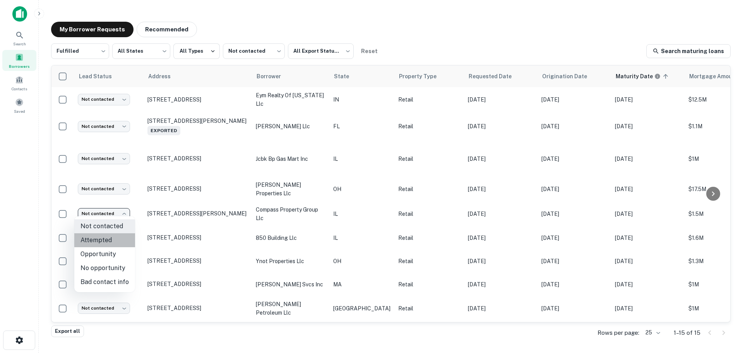
click at [114, 243] on li "Attempted" at bounding box center [104, 240] width 61 height 14
type input "*********"
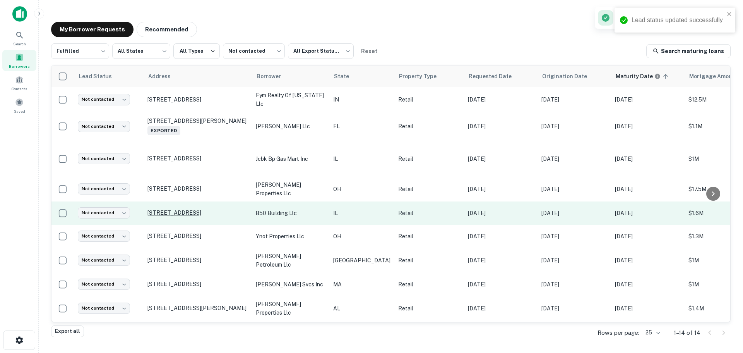
click at [184, 211] on p "[STREET_ADDRESS]" at bounding box center [198, 212] width 101 height 7
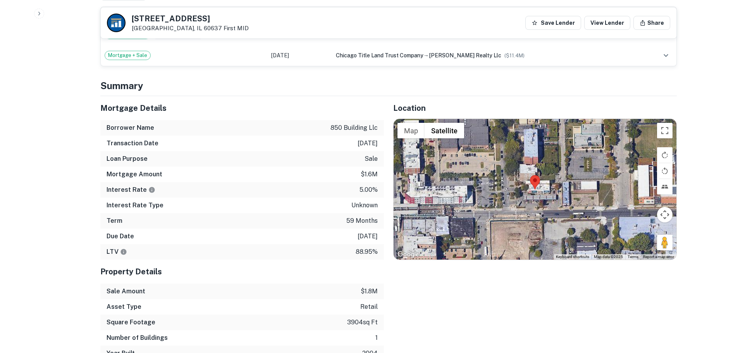
scroll to position [387, 0]
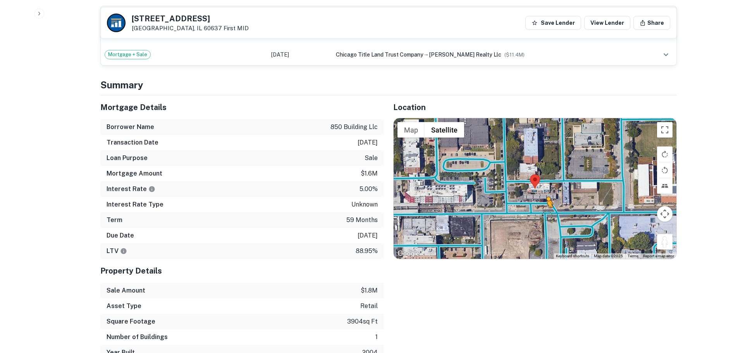
drag, startPoint x: 660, startPoint y: 241, endPoint x: 546, endPoint y: 215, distance: 116.8
click at [546, 215] on div "To activate drag with keyboard, press Alt + Enter. Once in keyboard drag state,…" at bounding box center [534, 188] width 283 height 140
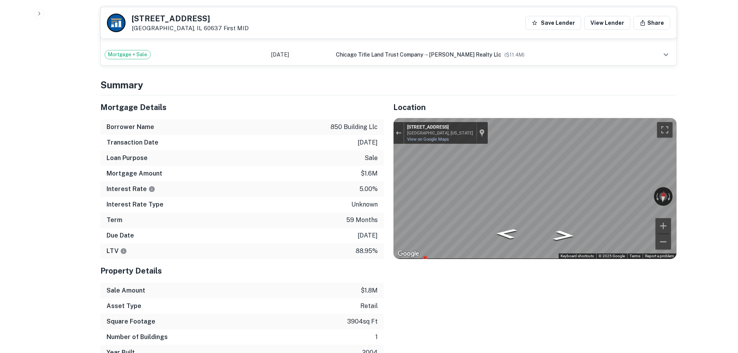
click at [499, 264] on div "Location ← Move left → Move right ↑ Move up ↓ Move down + Zoom in - Zoom out Ho…" at bounding box center [530, 227] width 293 height 265
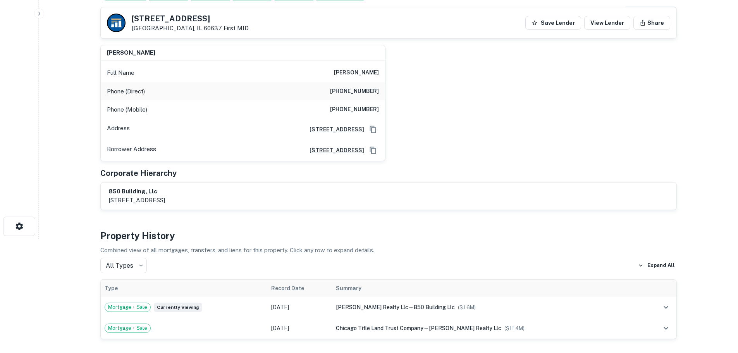
scroll to position [0, 0]
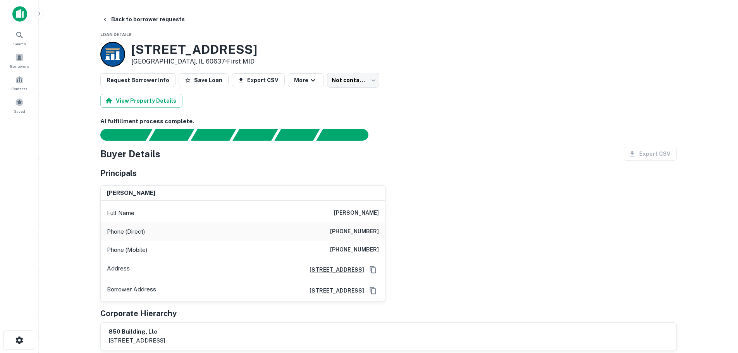
click at [361, 230] on h6 "[PHONE_NUMBER]" at bounding box center [354, 231] width 49 height 9
click at [369, 252] on h6 "[PHONE_NUMBER]" at bounding box center [354, 249] width 49 height 9
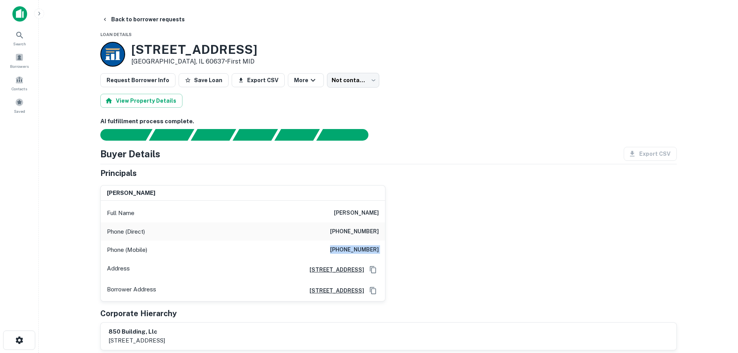
click at [369, 252] on h6 "[PHONE_NUMBER]" at bounding box center [354, 249] width 49 height 9
click at [115, 22] on button "Back to borrower requests" at bounding box center [143, 19] width 89 height 14
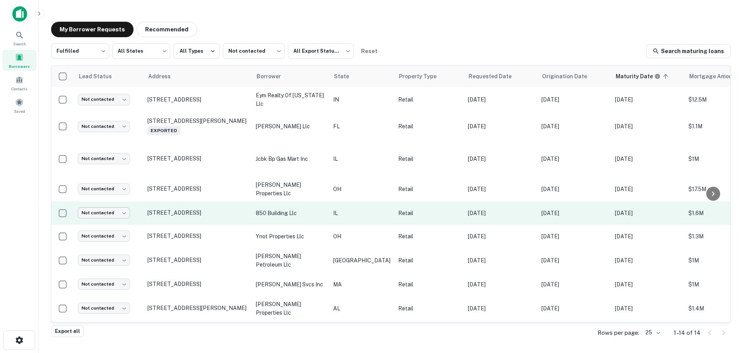
click at [107, 212] on body "Search Borrowers Contacts Saved My Borrower Requests Recommended Fulfilled ****…" at bounding box center [371, 176] width 743 height 353
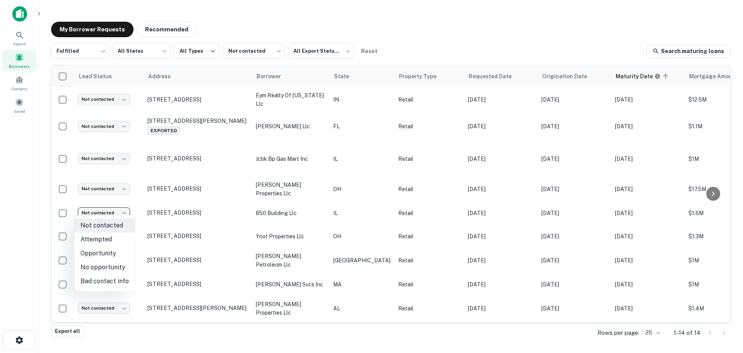
click at [112, 242] on li "Attempted" at bounding box center [104, 239] width 61 height 14
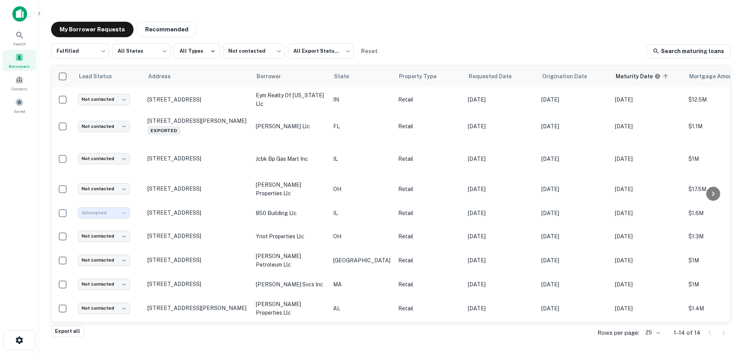
type input "*********"
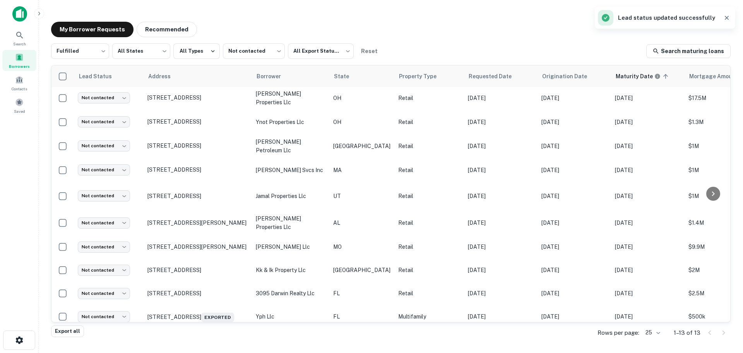
scroll to position [106, 0]
